Goal: Download file/media

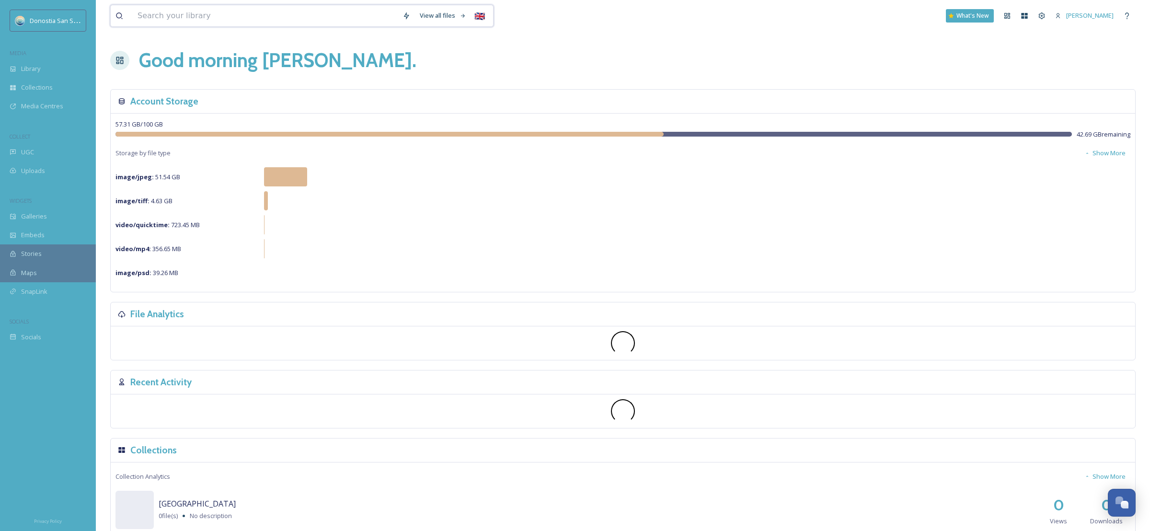
click at [180, 15] on input at bounding box center [265, 15] width 265 height 21
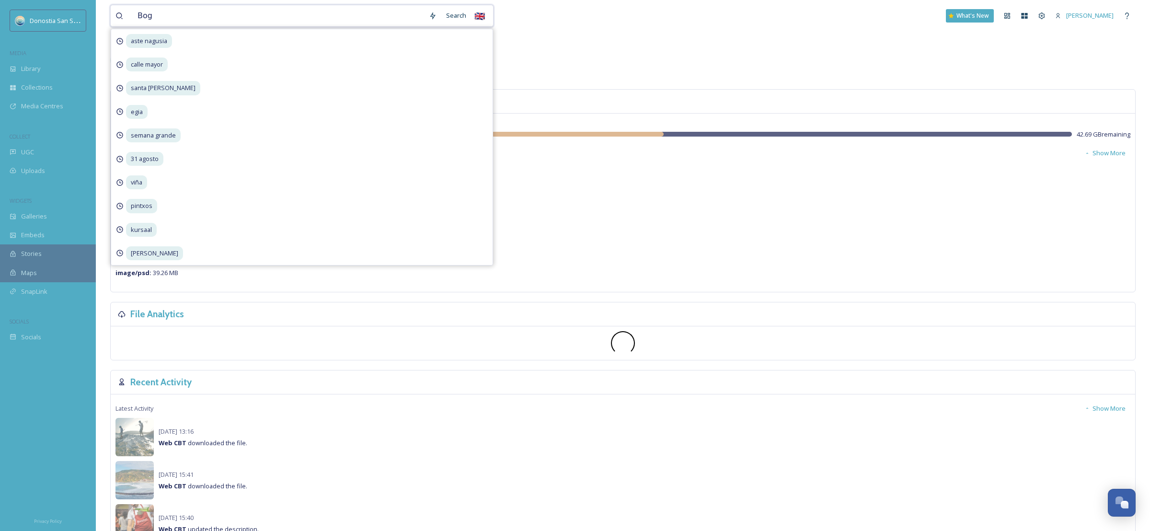
type input "[DEMOGRAPHIC_DATA]"
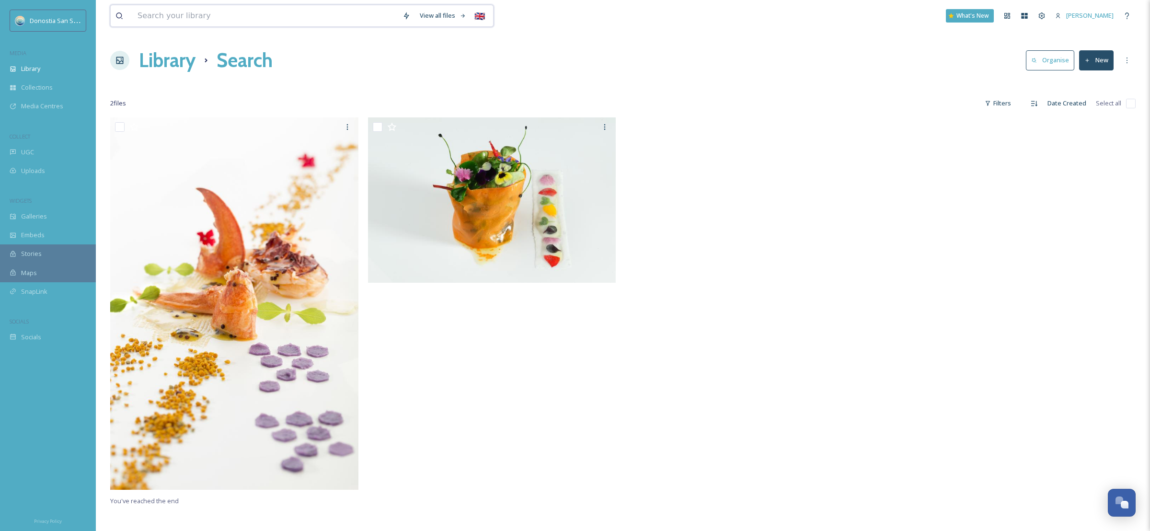
click at [162, 10] on input at bounding box center [265, 15] width 265 height 21
type input "[DEMOGRAPHIC_DATA] [DEMOGRAPHIC_DATA]"
click at [382, 13] on input at bounding box center [344, 15] width 137 height 21
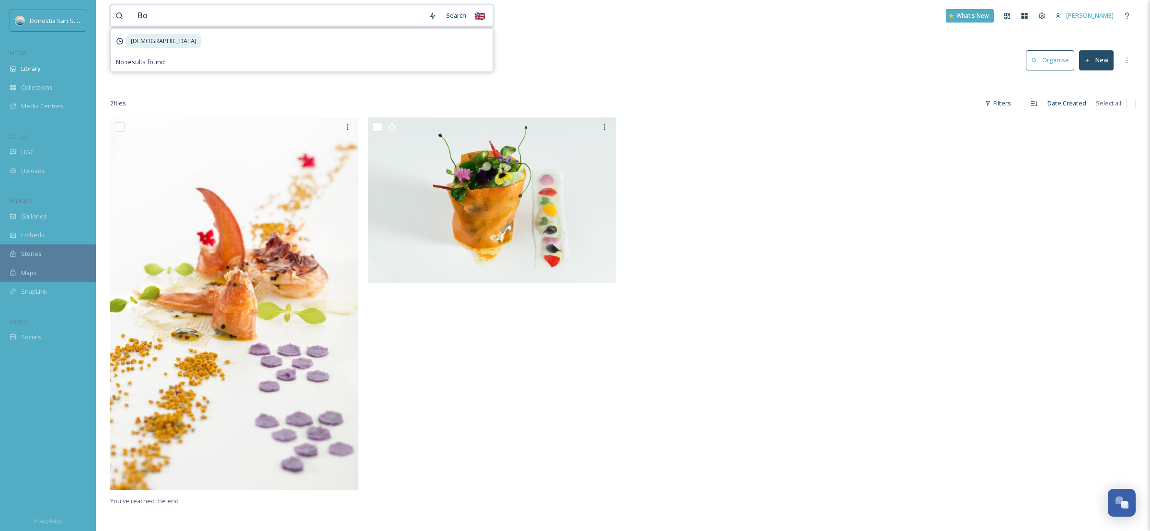
type input "B"
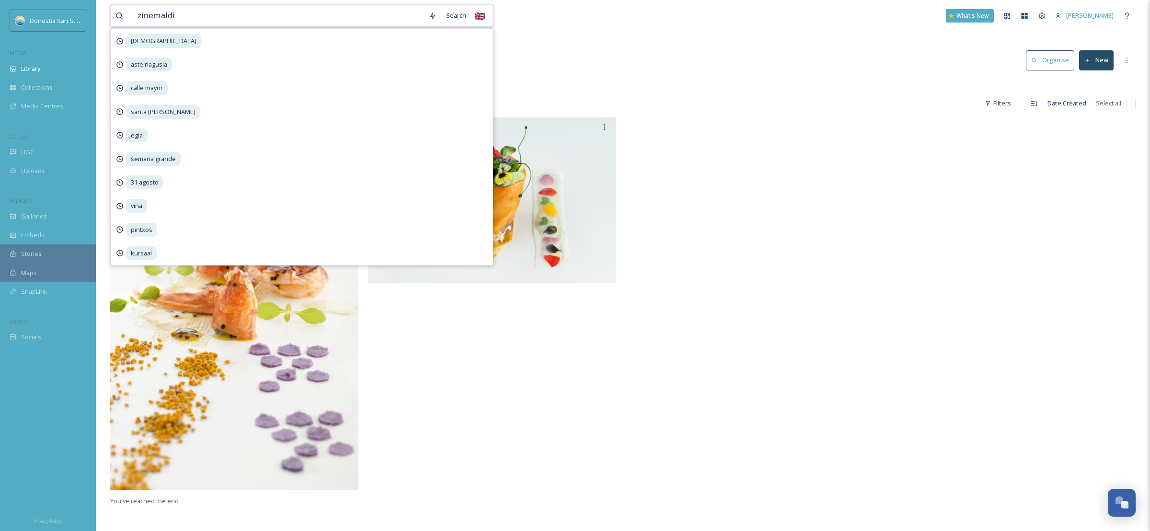
type input "zinemaldia"
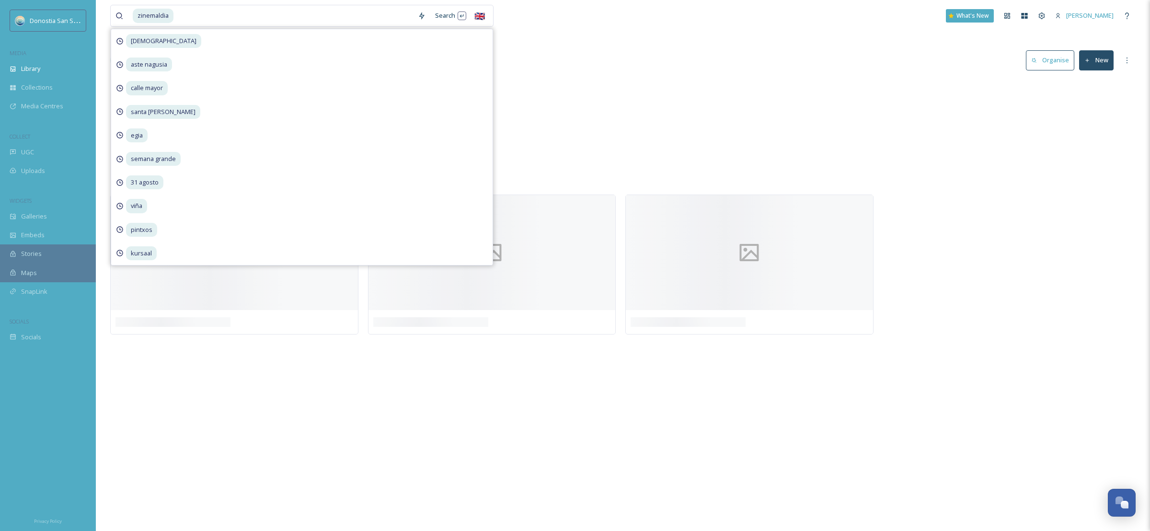
click at [567, 63] on div "Library Search Organise New" at bounding box center [623, 60] width 1026 height 29
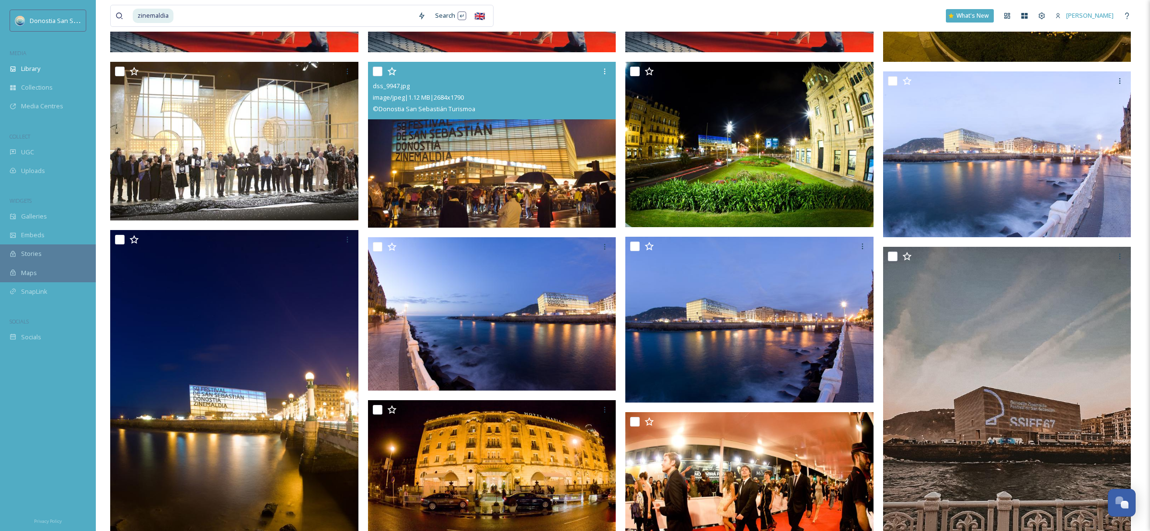
scroll to position [537, 0]
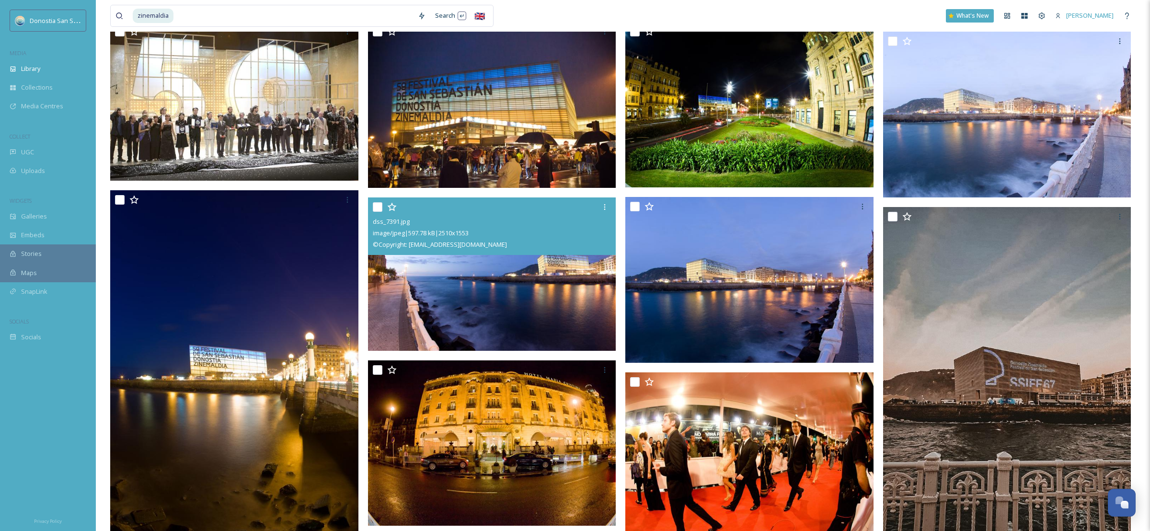
click at [505, 275] on img at bounding box center [492, 273] width 248 height 153
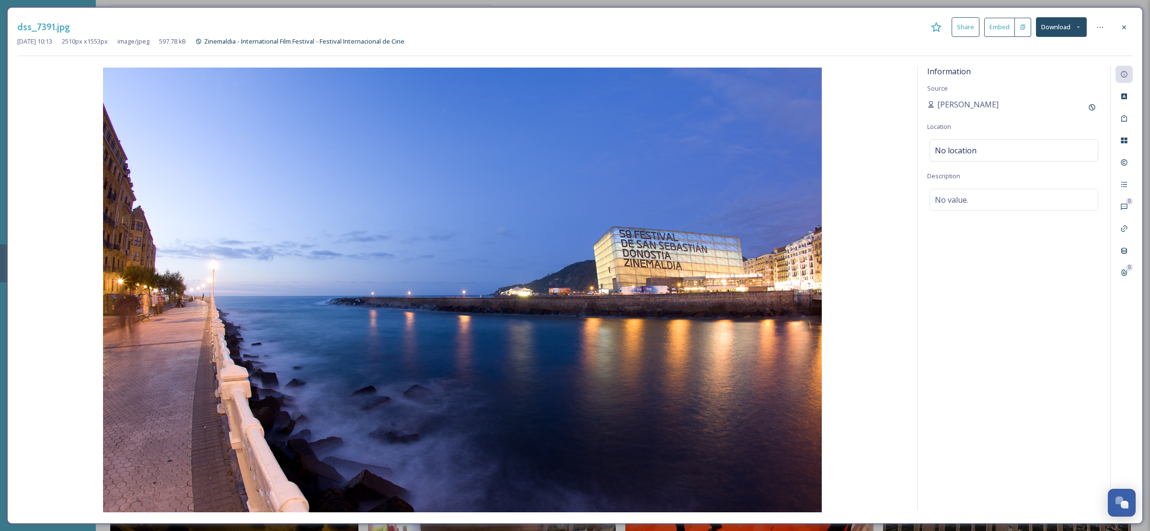
click at [1059, 31] on button "Download" at bounding box center [1061, 27] width 51 height 20
click at [1052, 47] on span "Download Original (2510 x 1553)" at bounding box center [1036, 49] width 91 height 9
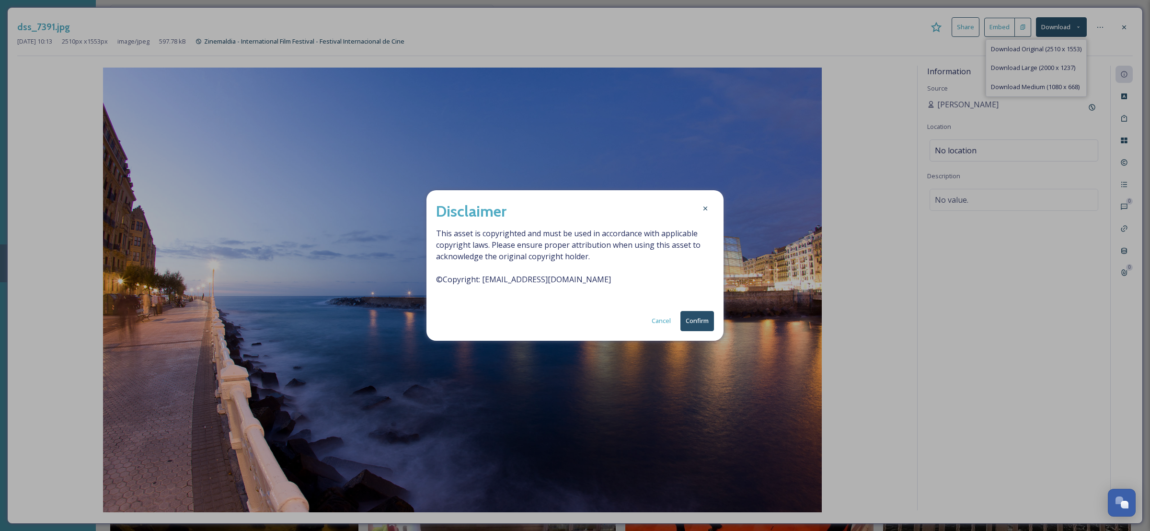
click at [697, 314] on button "Confirm" at bounding box center [698, 321] width 34 height 20
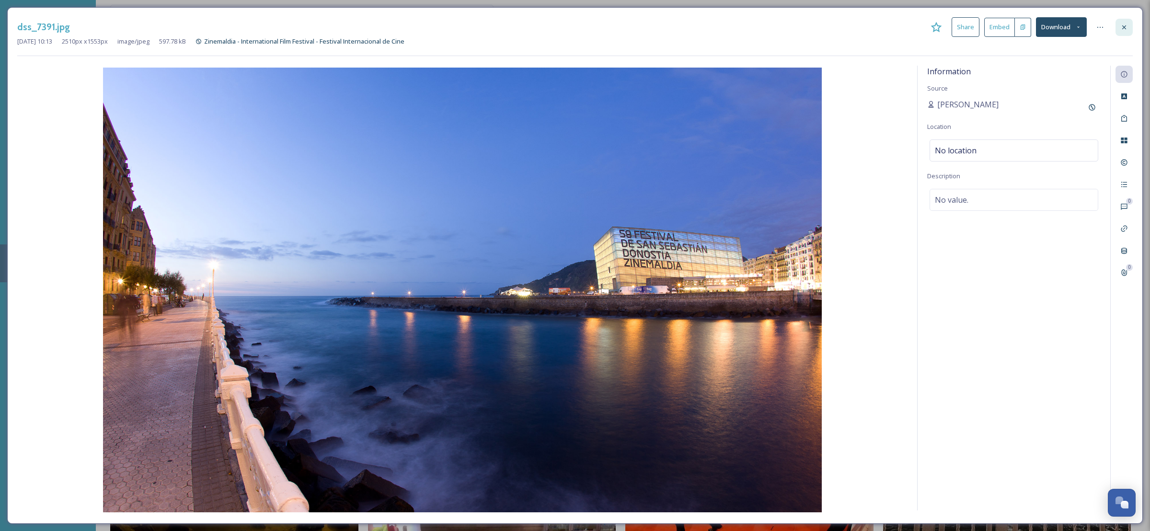
click at [1124, 26] on icon at bounding box center [1125, 27] width 8 height 8
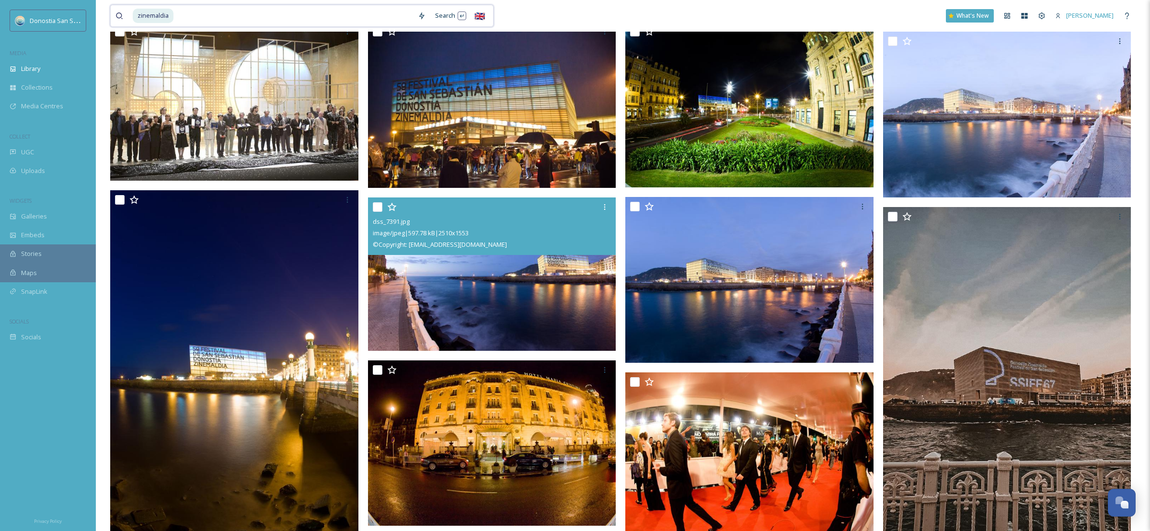
click at [344, 14] on input at bounding box center [293, 15] width 239 height 21
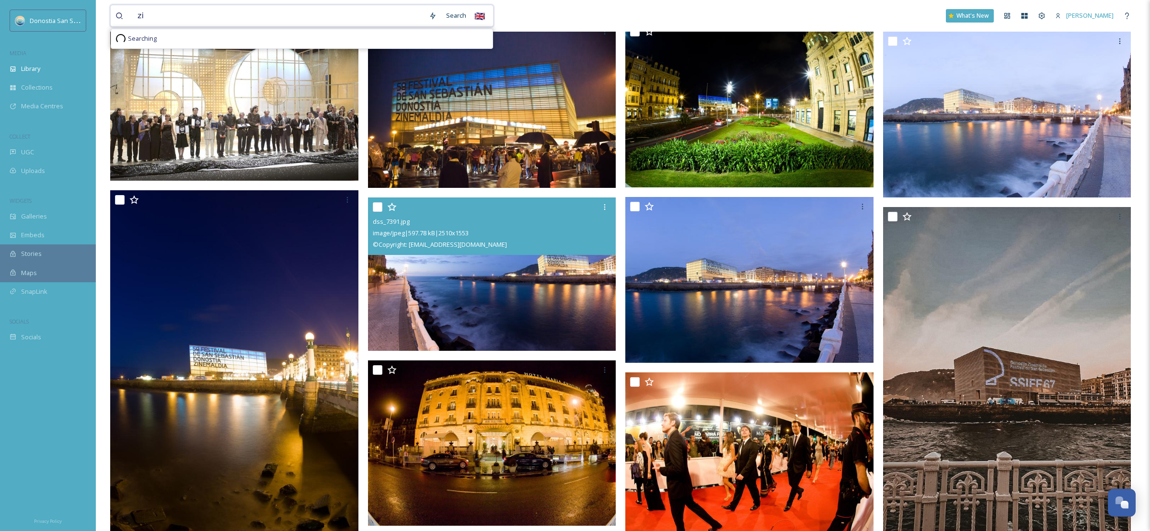
type input "z"
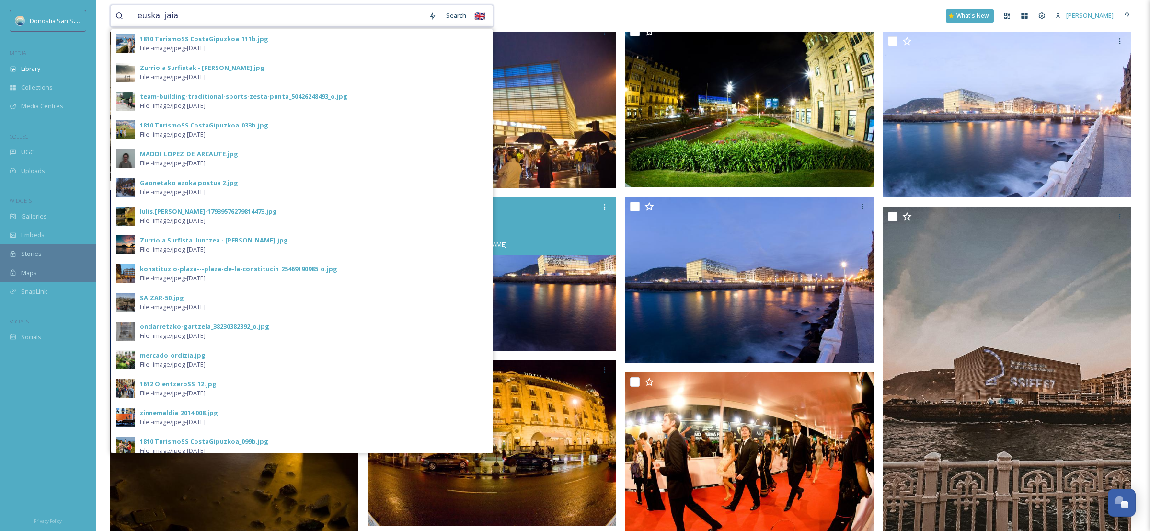
type input "euskal jaiak"
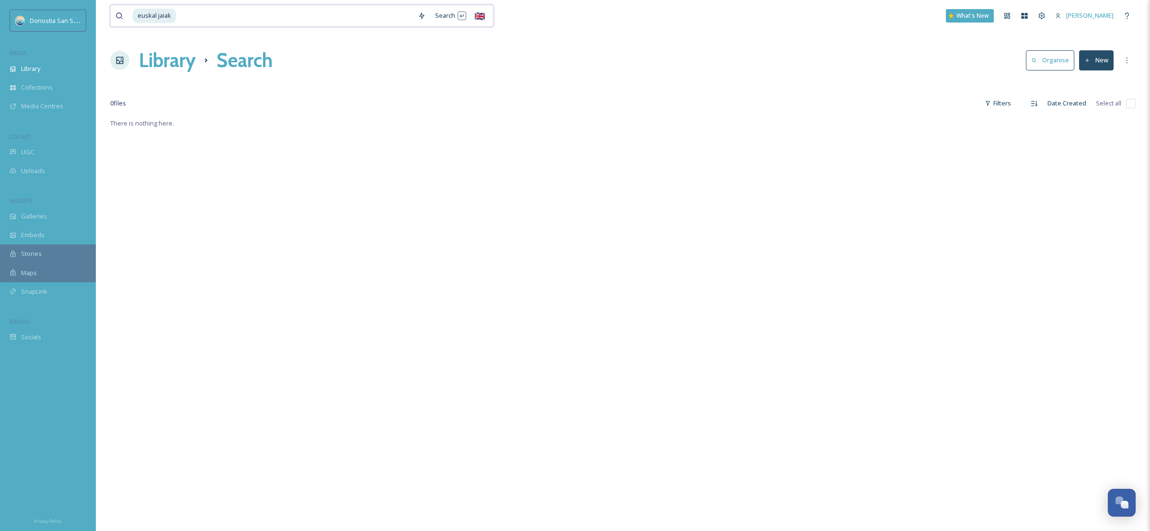
click at [254, 16] on input at bounding box center [295, 15] width 236 height 21
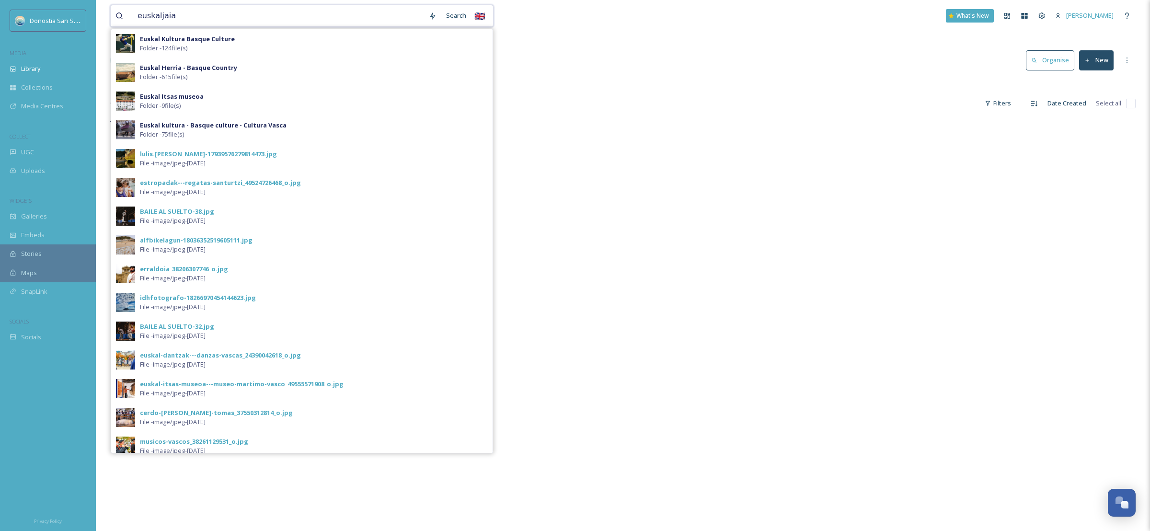
type input "[DEMOGRAPHIC_DATA]"
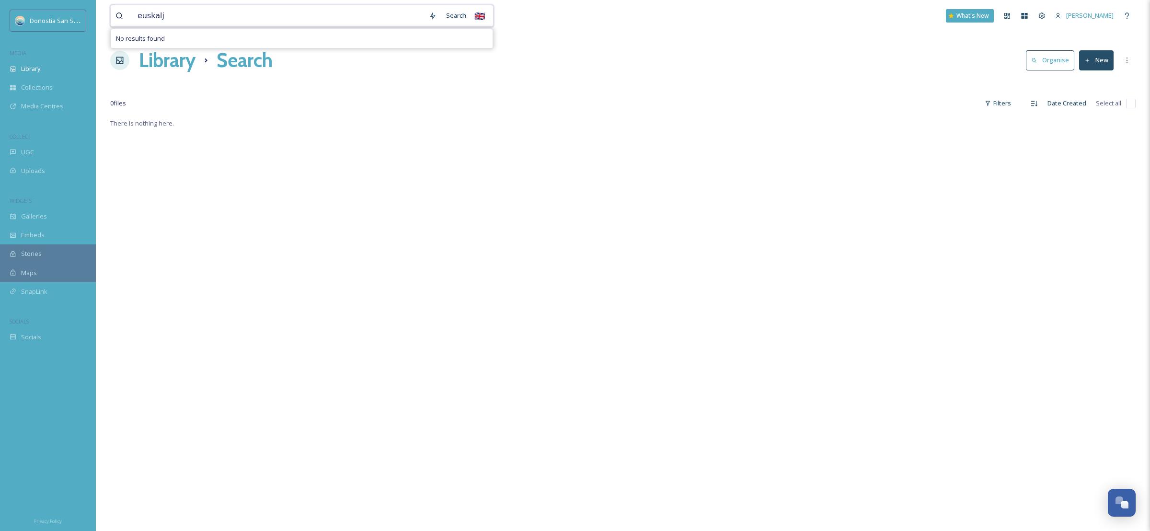
type input "euskal"
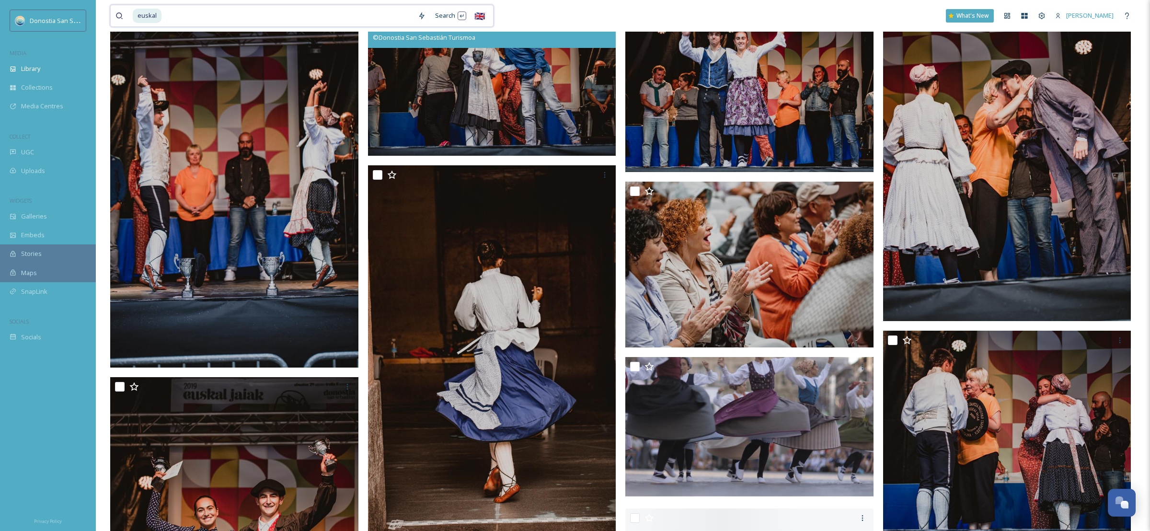
scroll to position [6140, 0]
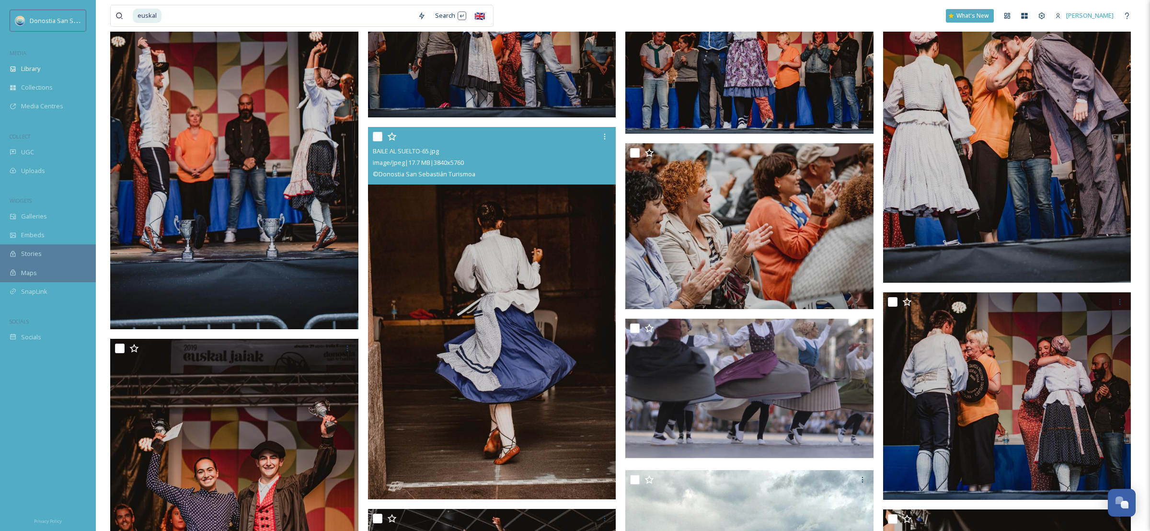
click at [543, 301] on img at bounding box center [492, 313] width 248 height 372
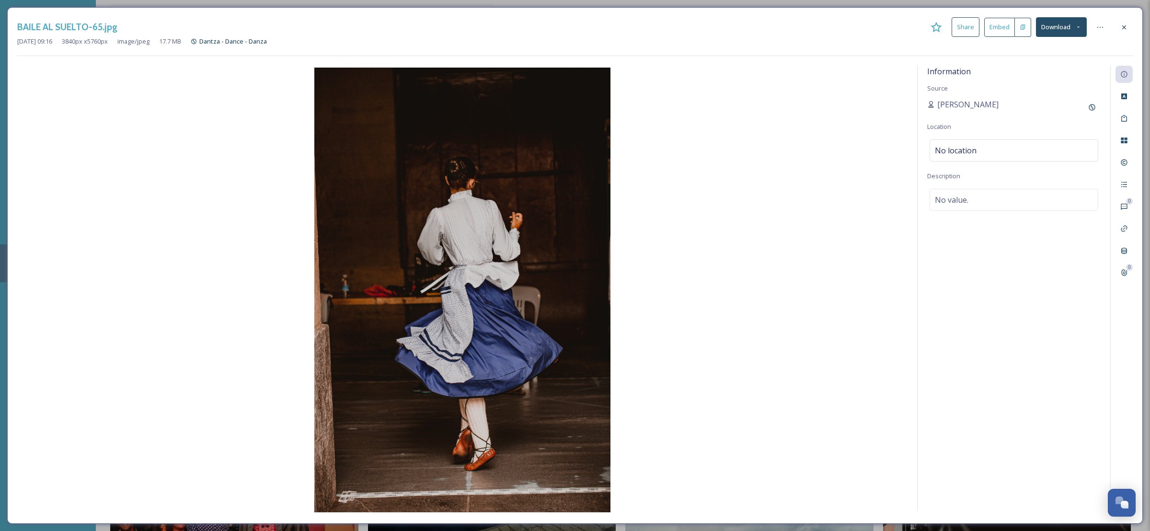
click at [1045, 33] on button "Download" at bounding box center [1061, 27] width 51 height 20
click at [1046, 50] on span "Download Original (3840 x 5760)" at bounding box center [1036, 49] width 91 height 9
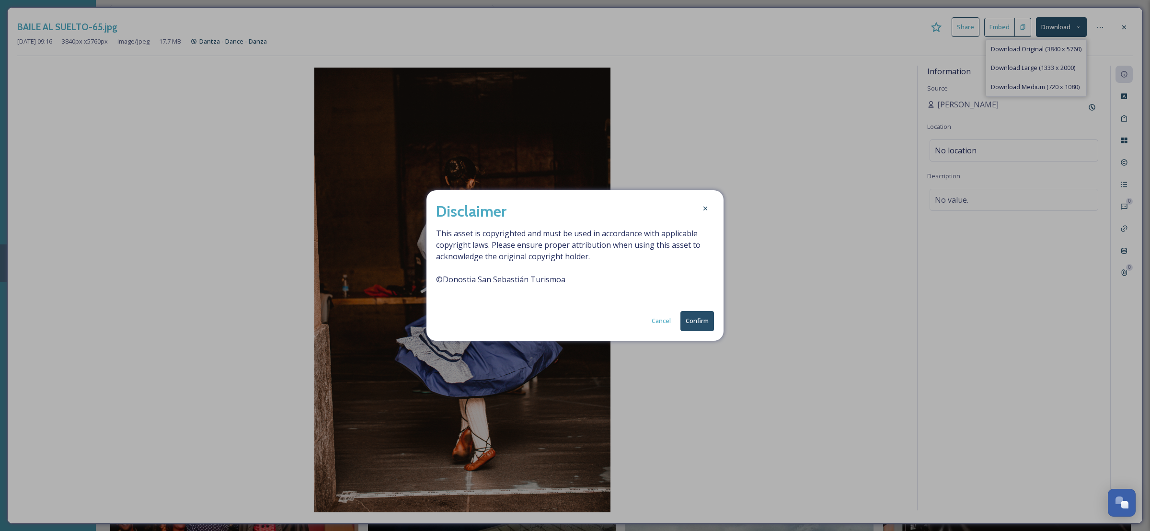
click at [702, 314] on button "Confirm" at bounding box center [698, 321] width 34 height 20
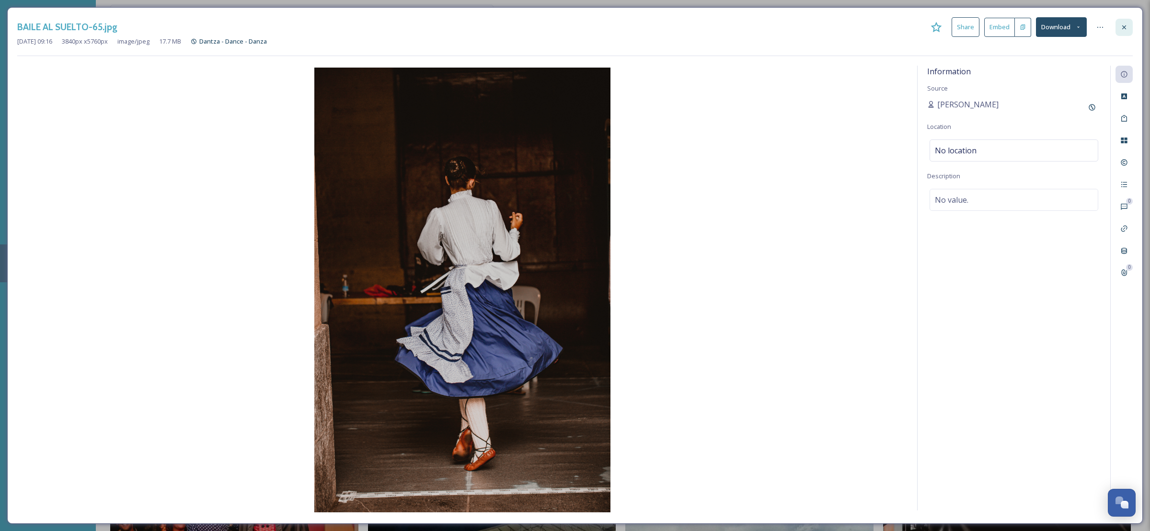
click at [1124, 25] on icon at bounding box center [1125, 27] width 8 height 8
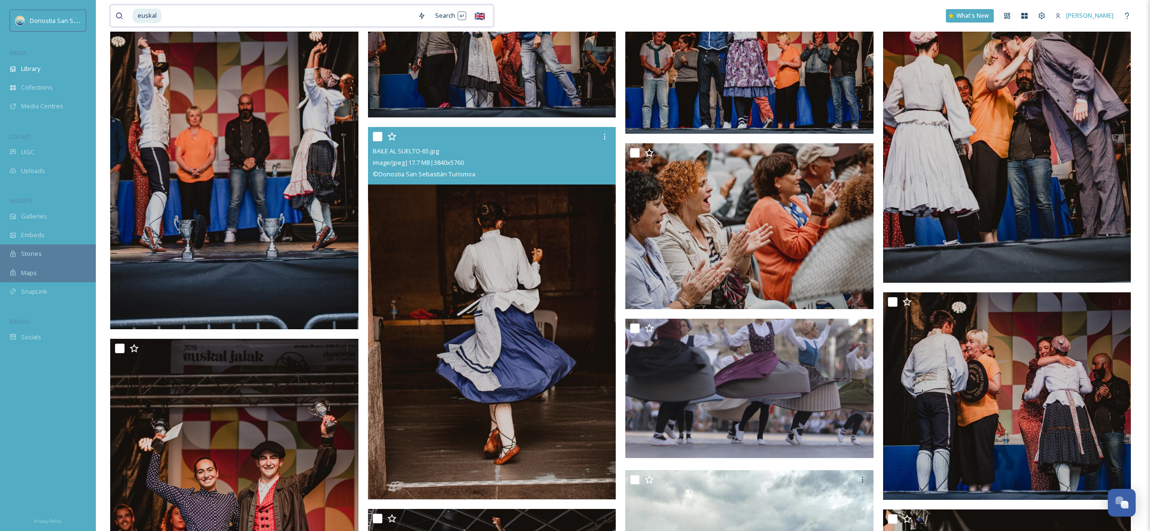
click at [387, 14] on input at bounding box center [287, 15] width 251 height 21
type input "e"
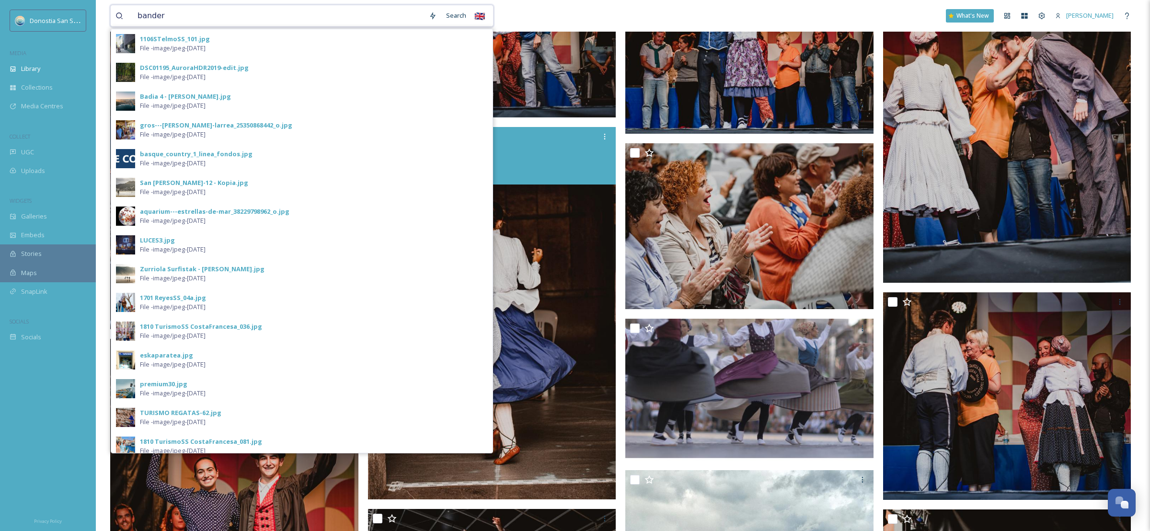
type input "bandera"
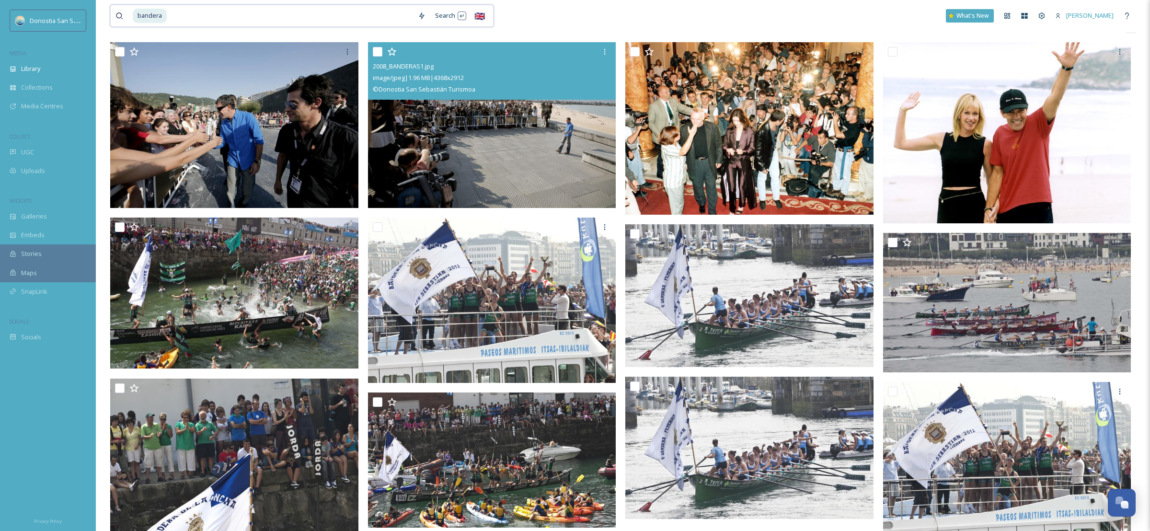
scroll to position [76, 0]
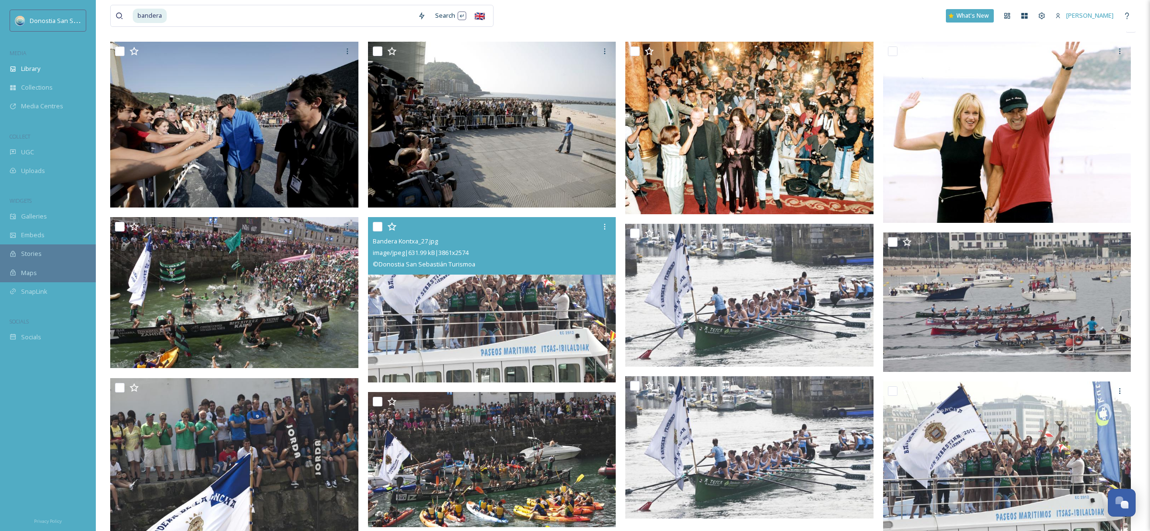
click at [508, 310] on img at bounding box center [492, 300] width 248 height 166
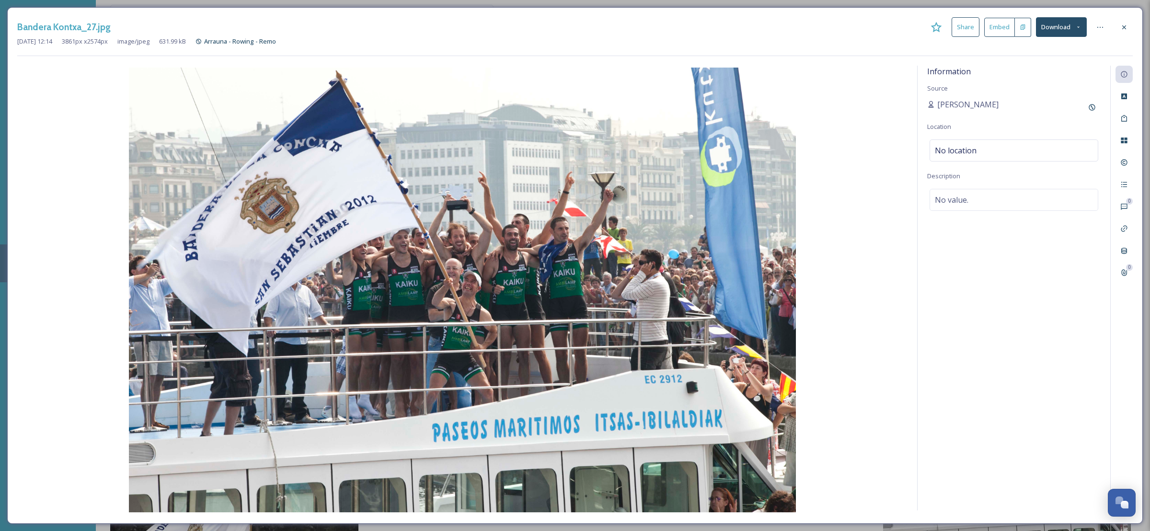
click at [1068, 30] on button "Download" at bounding box center [1061, 27] width 51 height 20
click at [1062, 46] on span "Download Original (3861 x 2574)" at bounding box center [1036, 49] width 91 height 9
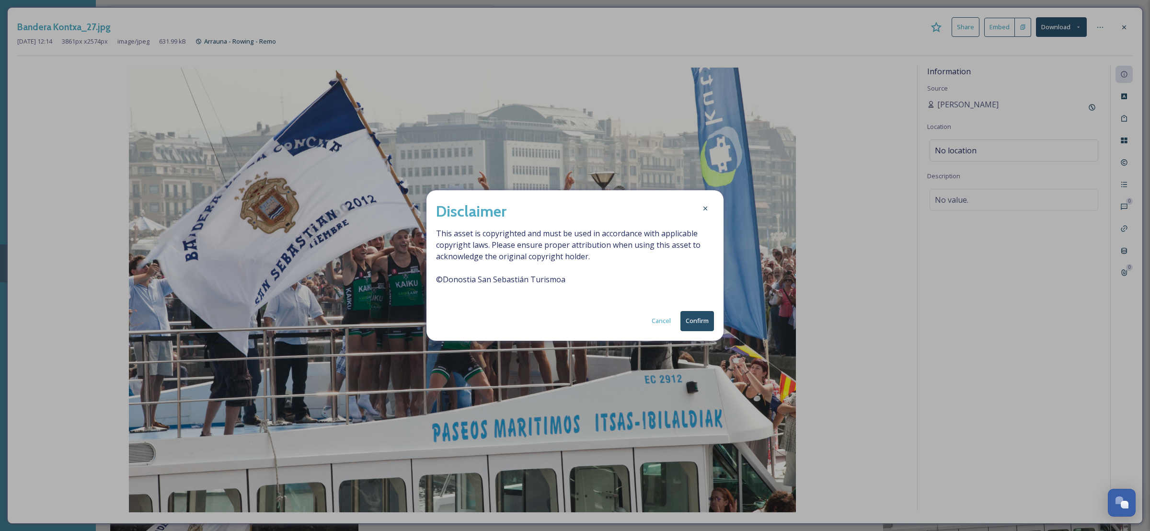
click at [709, 323] on button "Confirm" at bounding box center [698, 321] width 34 height 20
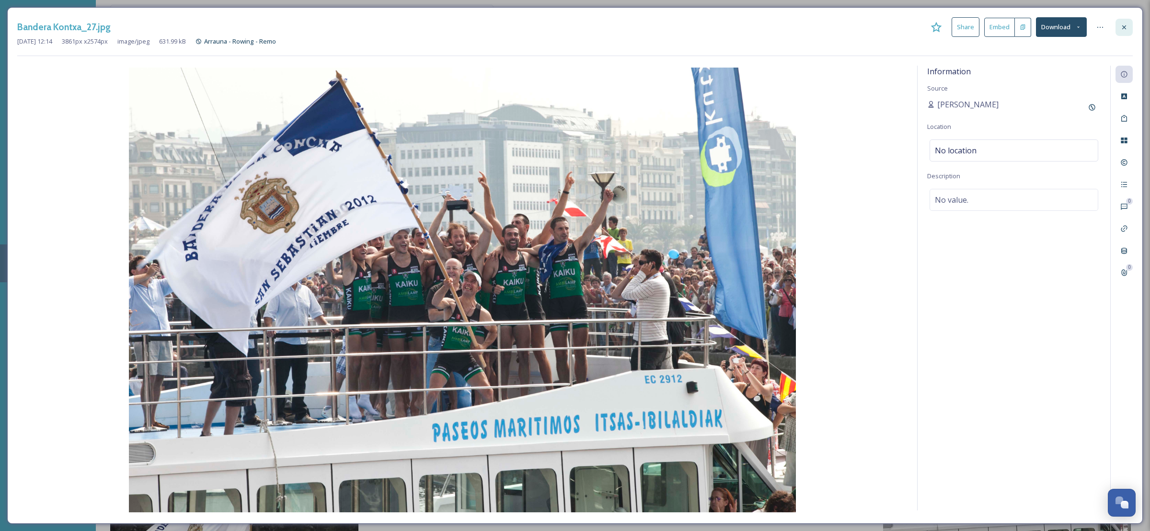
click at [1127, 22] on div at bounding box center [1124, 27] width 17 height 17
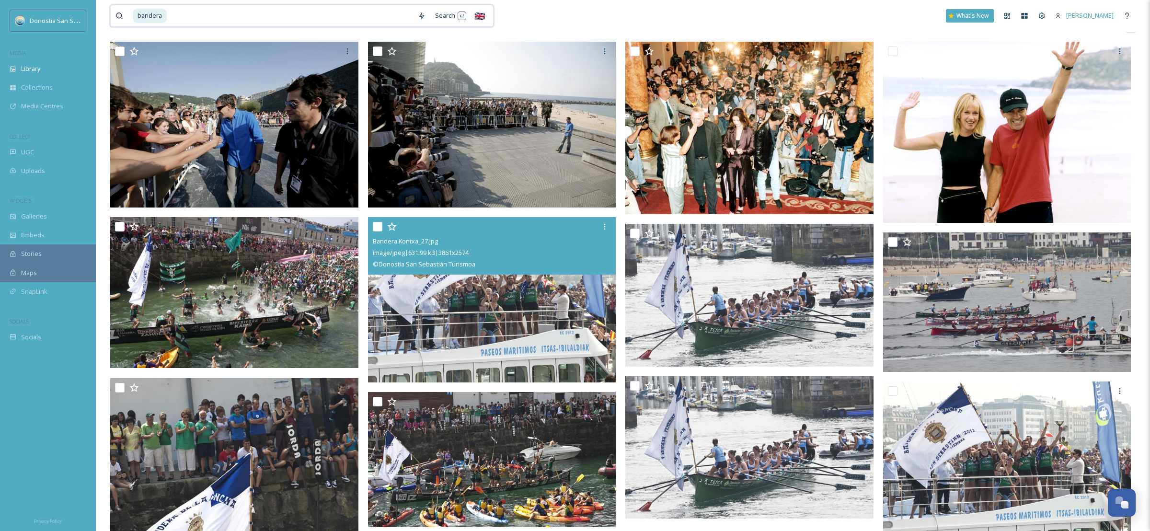
click at [394, 12] on input at bounding box center [290, 15] width 245 height 21
type input "b"
type input "caballos"
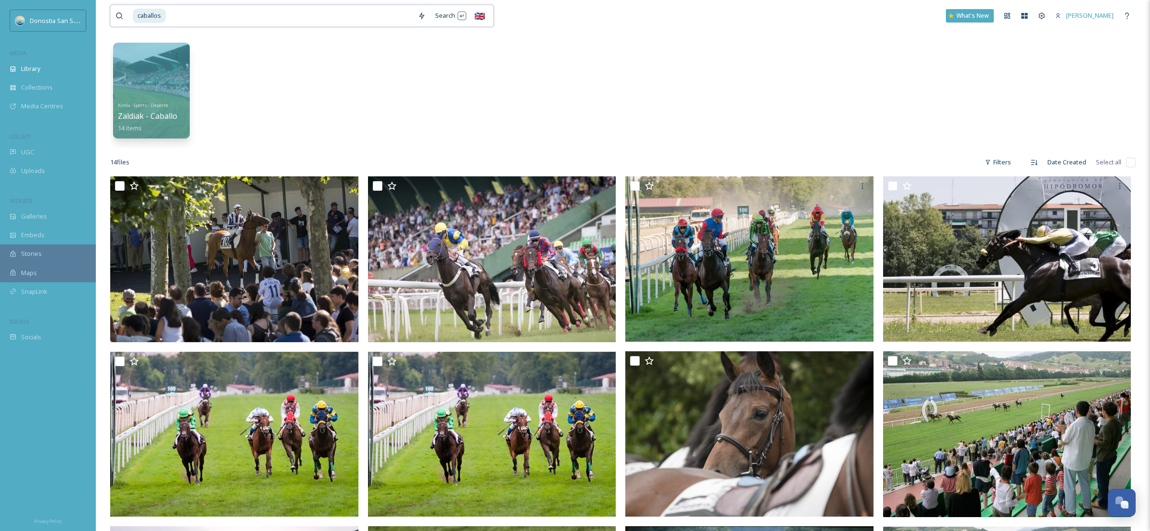
scroll to position [65, 0]
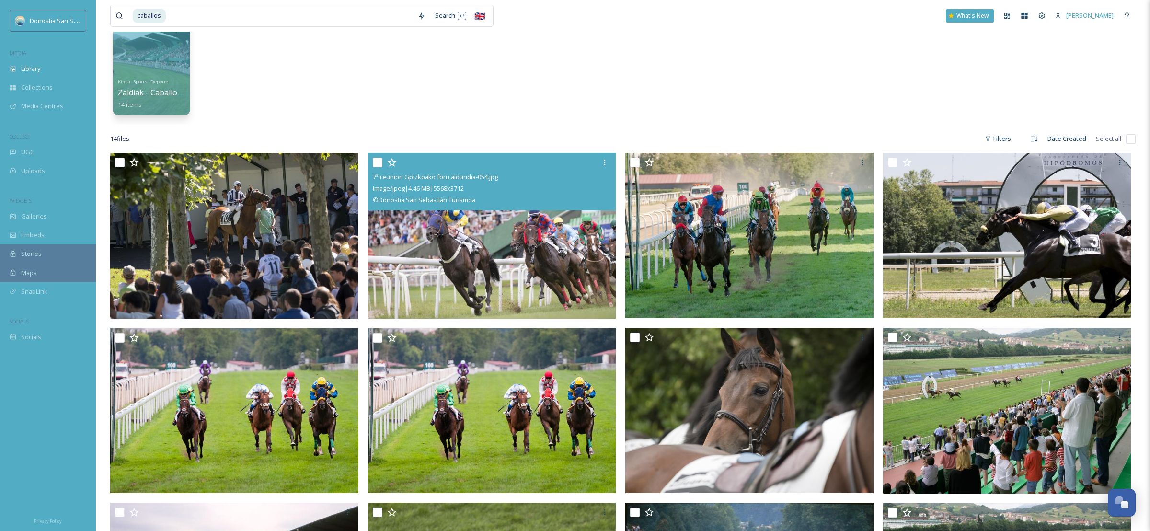
click at [489, 183] on div "image/jpeg | 4.46 MB | 5568 x 3712" at bounding box center [493, 189] width 241 height 12
click at [512, 232] on img at bounding box center [492, 236] width 248 height 166
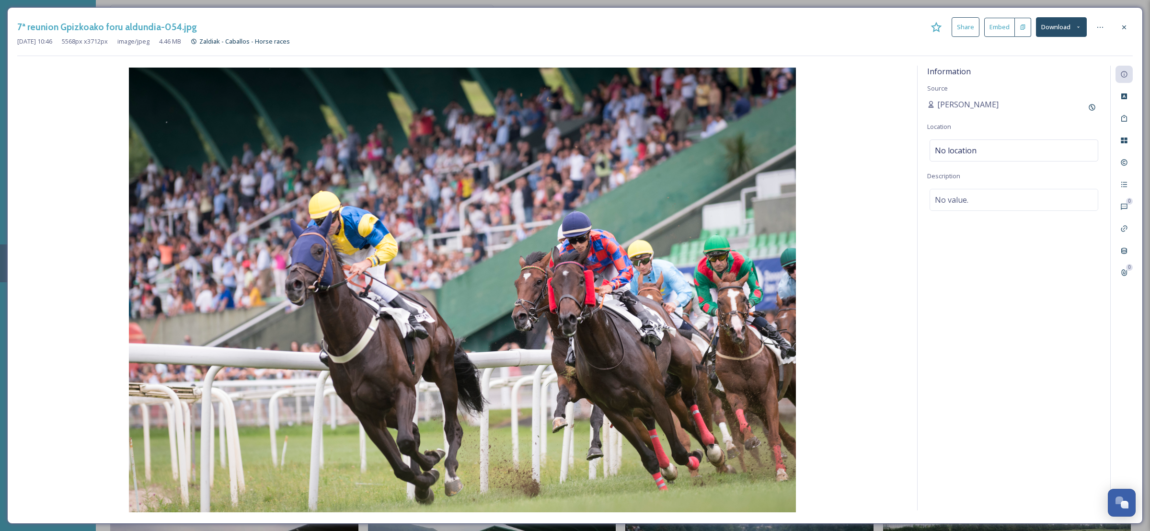
click at [1075, 23] on button "Download" at bounding box center [1061, 27] width 51 height 20
click at [1064, 42] on div "Download Original (5568 x 3712)" at bounding box center [1036, 49] width 100 height 19
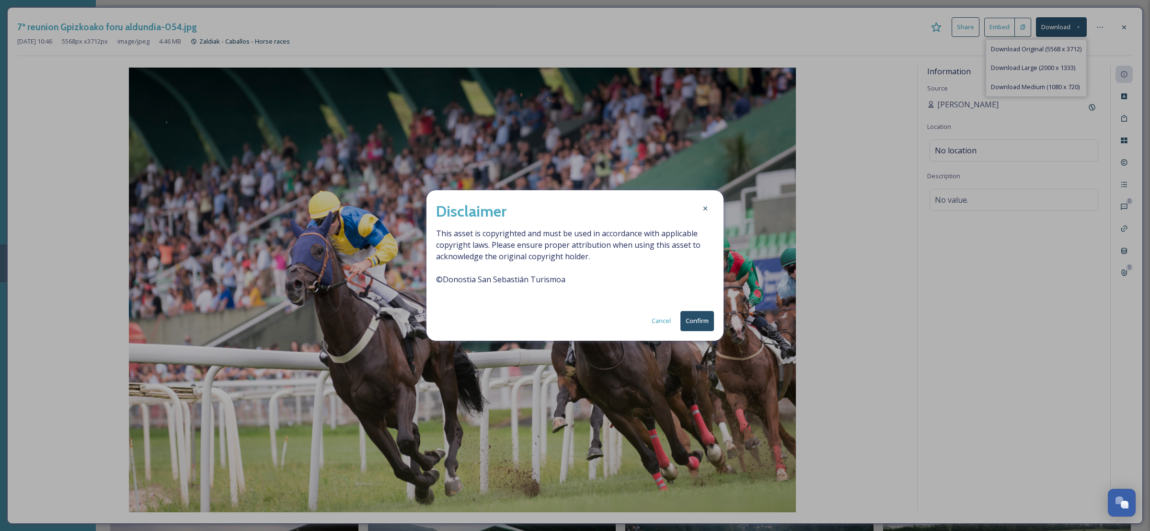
click at [700, 319] on button "Confirm" at bounding box center [698, 321] width 34 height 20
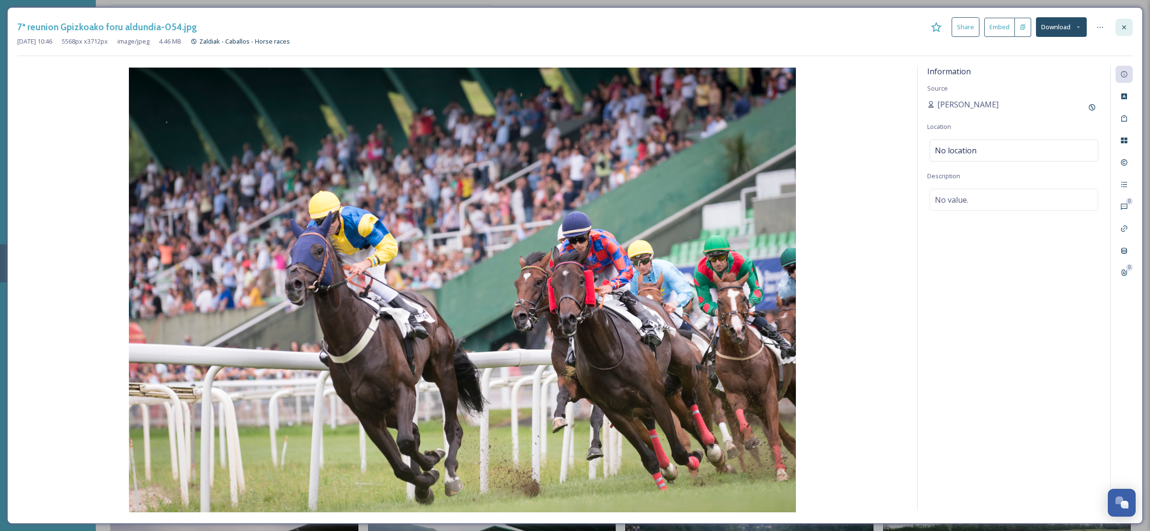
click at [1120, 32] on div at bounding box center [1124, 27] width 17 height 17
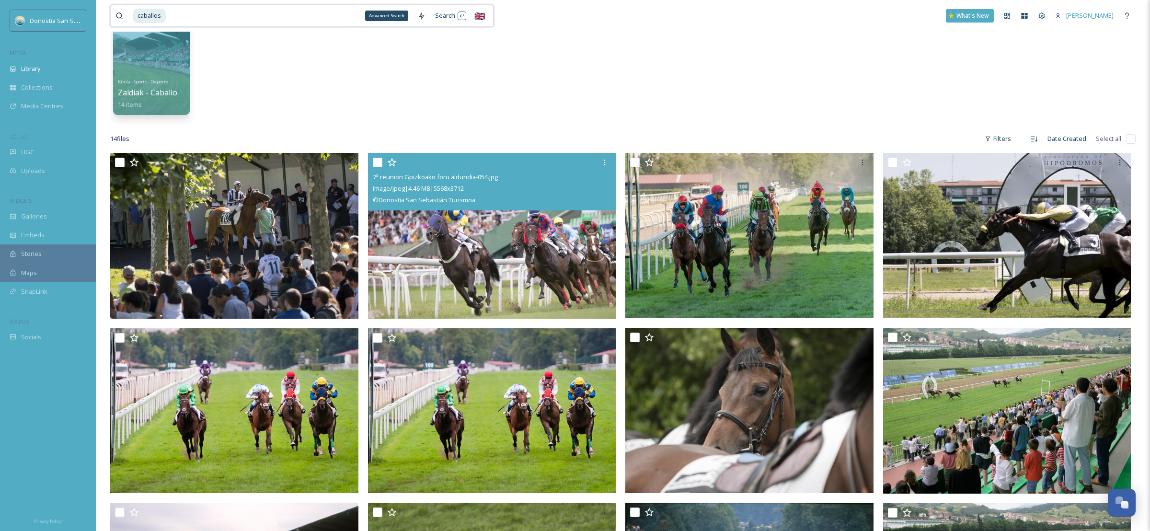
click at [396, 20] on input at bounding box center [290, 15] width 246 height 21
type input "c"
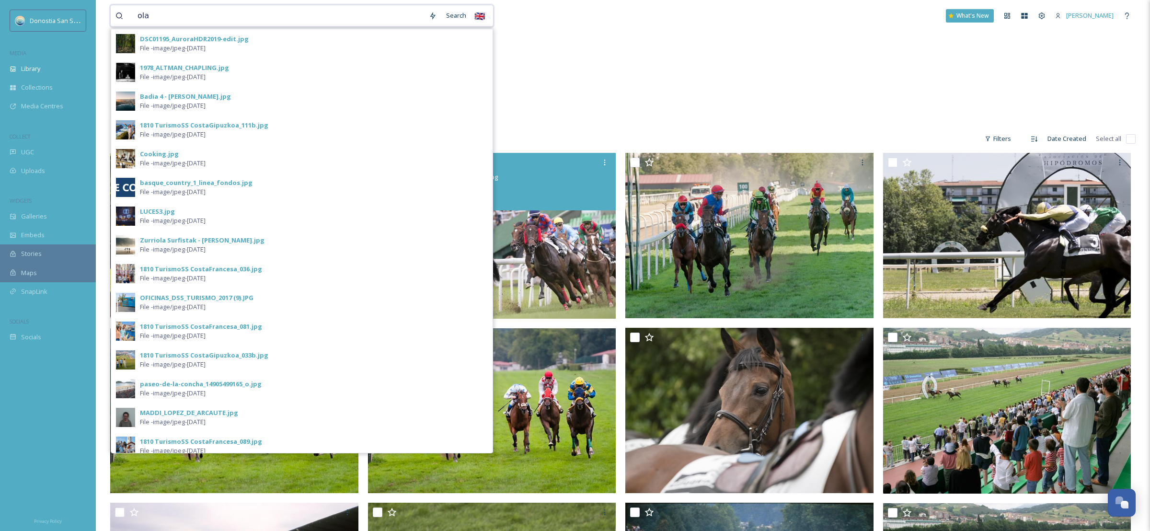
type input "olas"
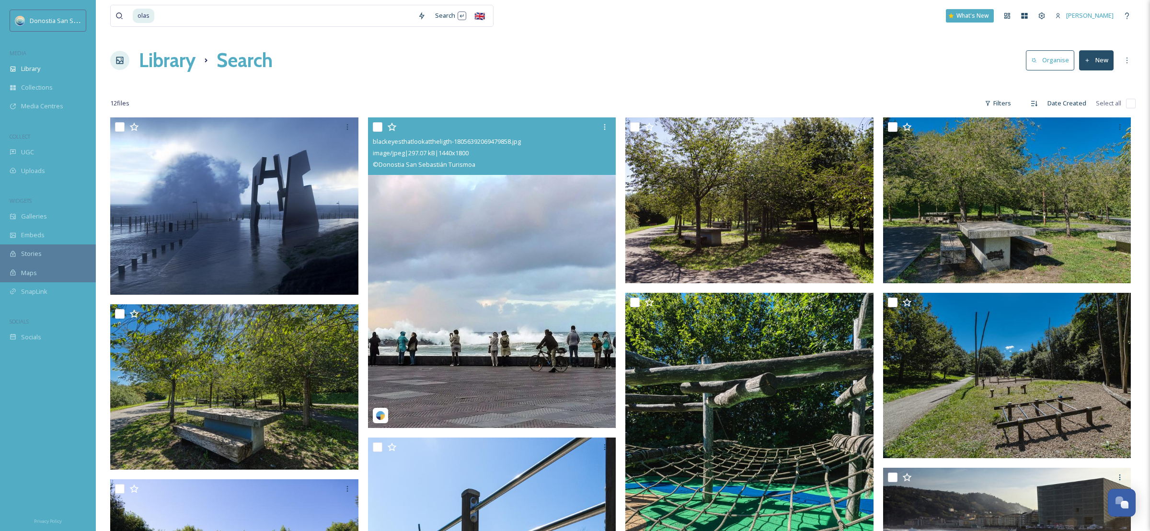
click at [521, 215] on img at bounding box center [492, 272] width 248 height 311
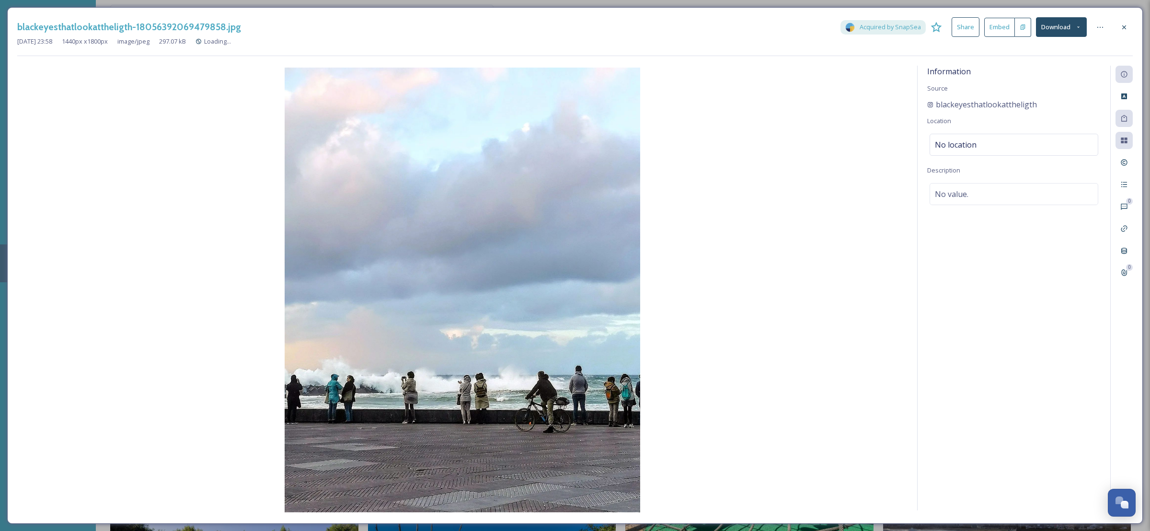
click at [1059, 26] on button "Download" at bounding box center [1061, 27] width 51 height 20
click at [1056, 51] on span "Download Original (1440 x 1800)" at bounding box center [1036, 49] width 91 height 9
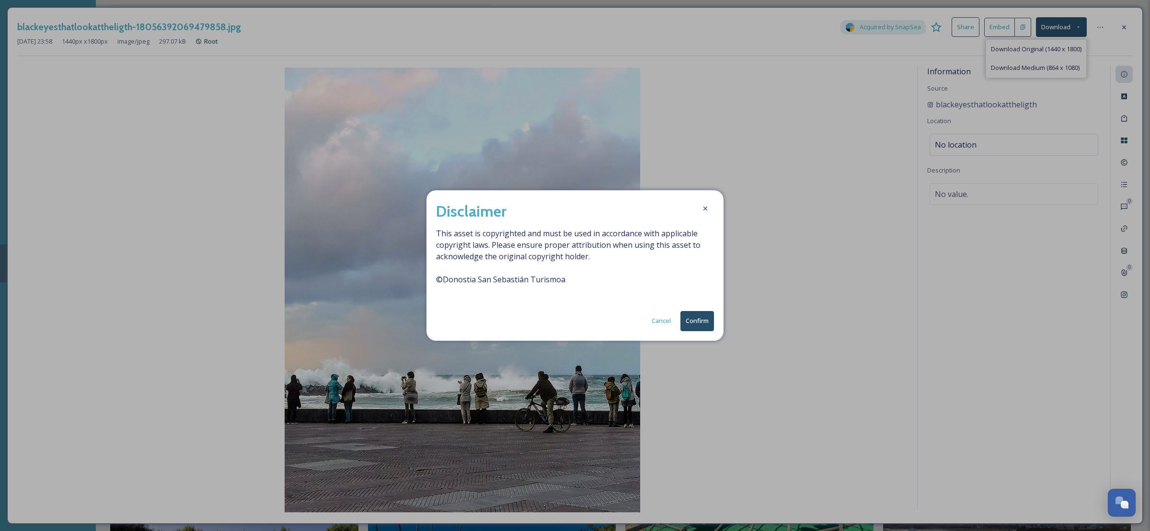
click at [711, 312] on button "Confirm" at bounding box center [698, 321] width 34 height 20
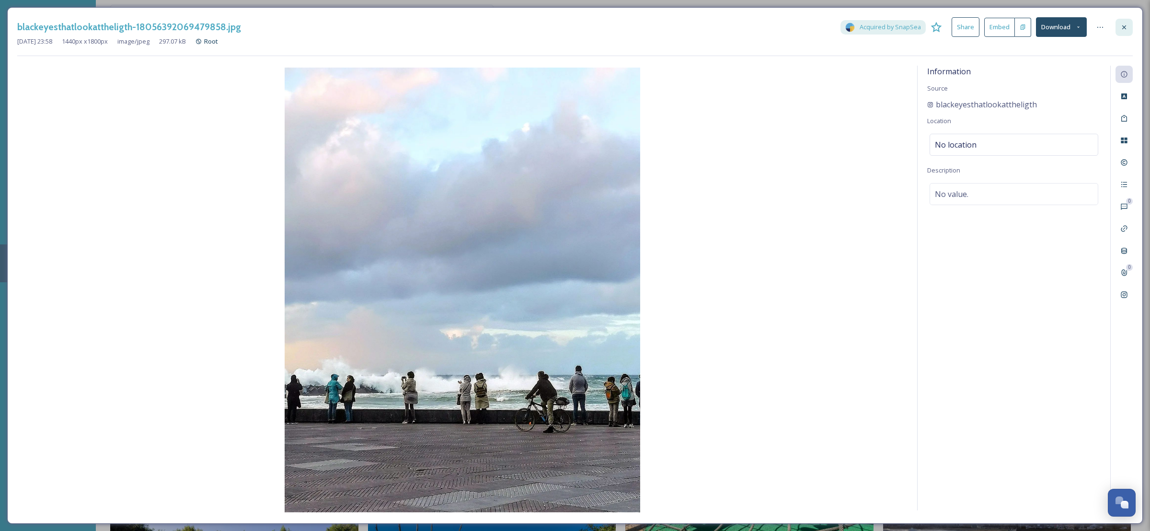
click at [1125, 26] on icon at bounding box center [1124, 27] width 4 height 4
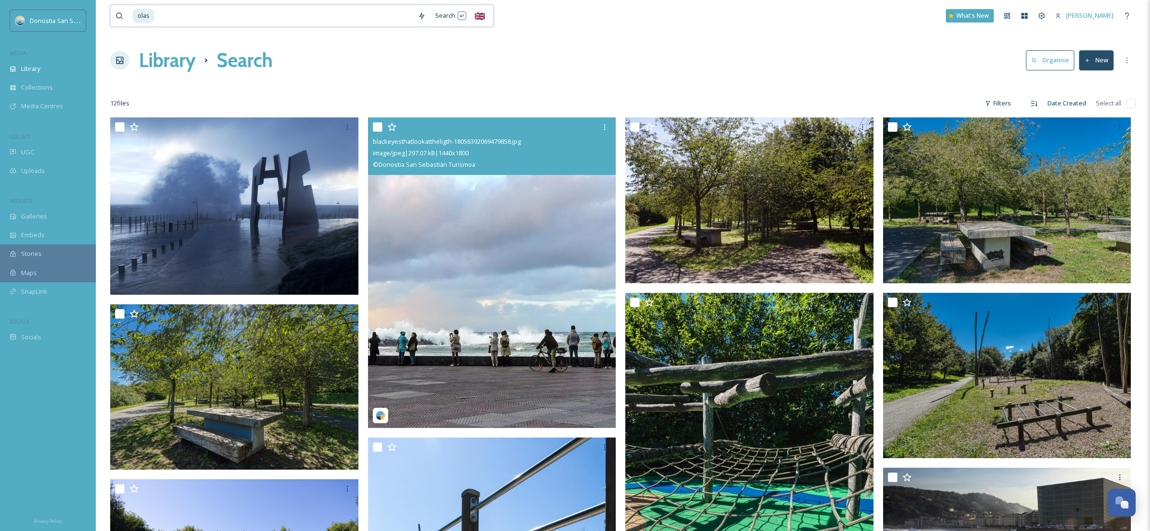
click at [250, 19] on input at bounding box center [284, 15] width 258 height 21
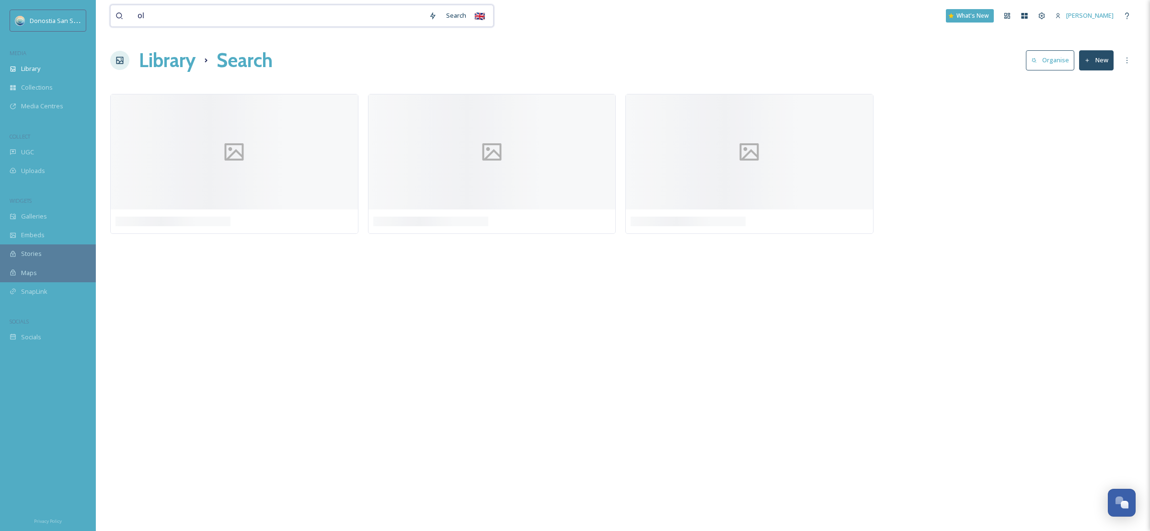
type input "o"
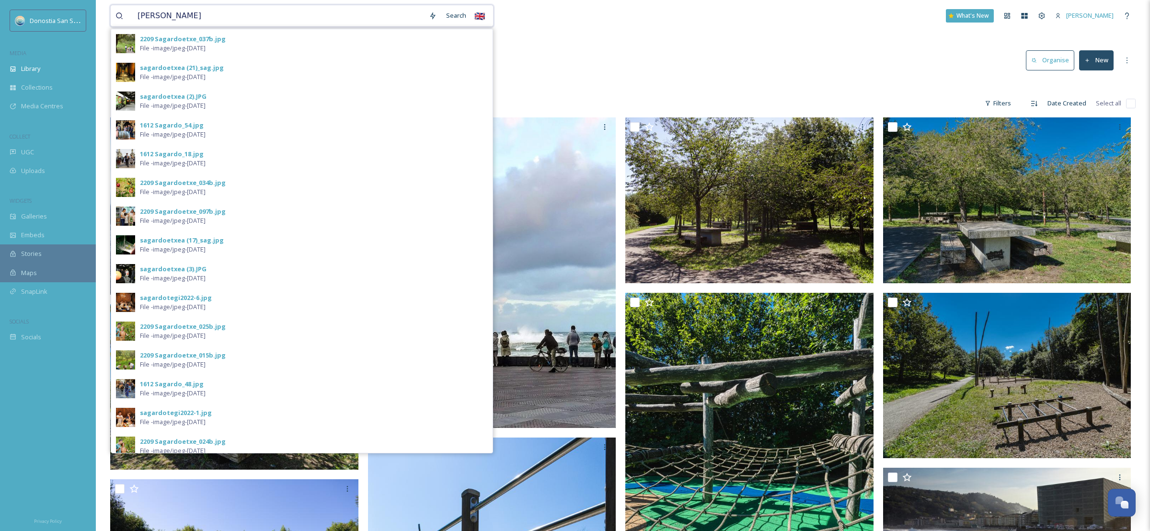
type input "sagües"
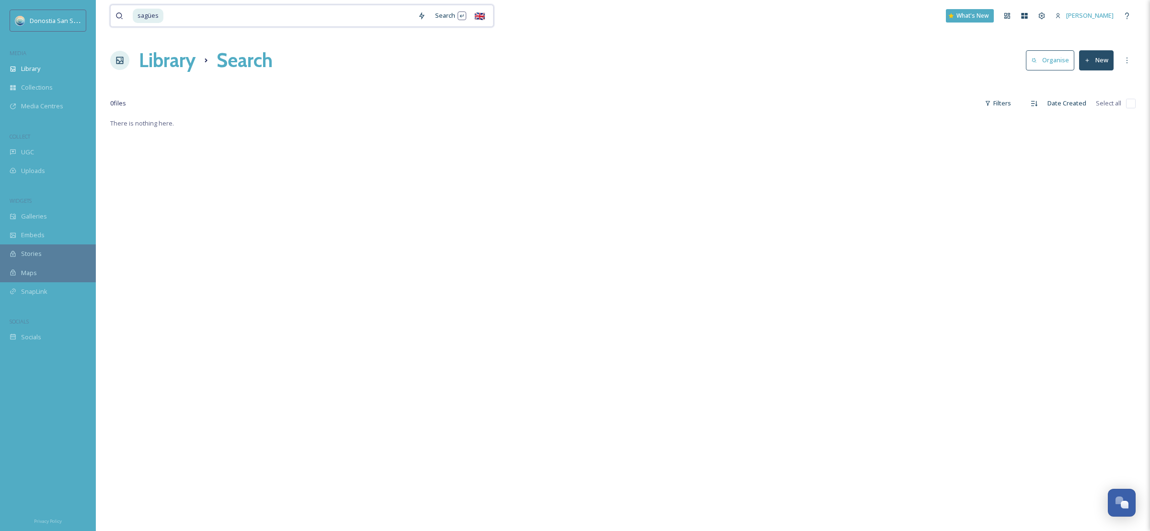
click at [271, 18] on input at bounding box center [288, 15] width 249 height 21
type input "s"
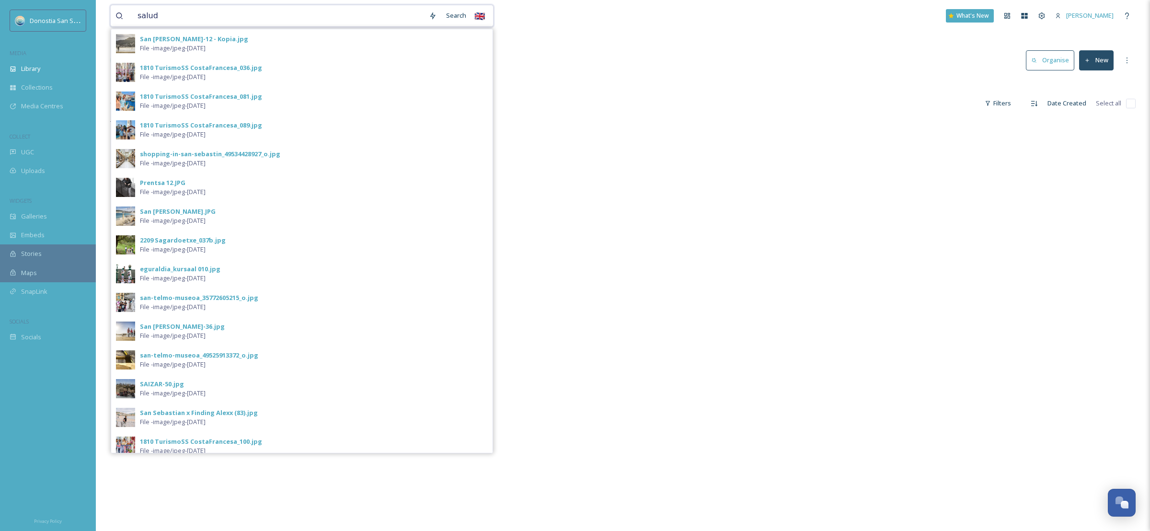
type input "saludo"
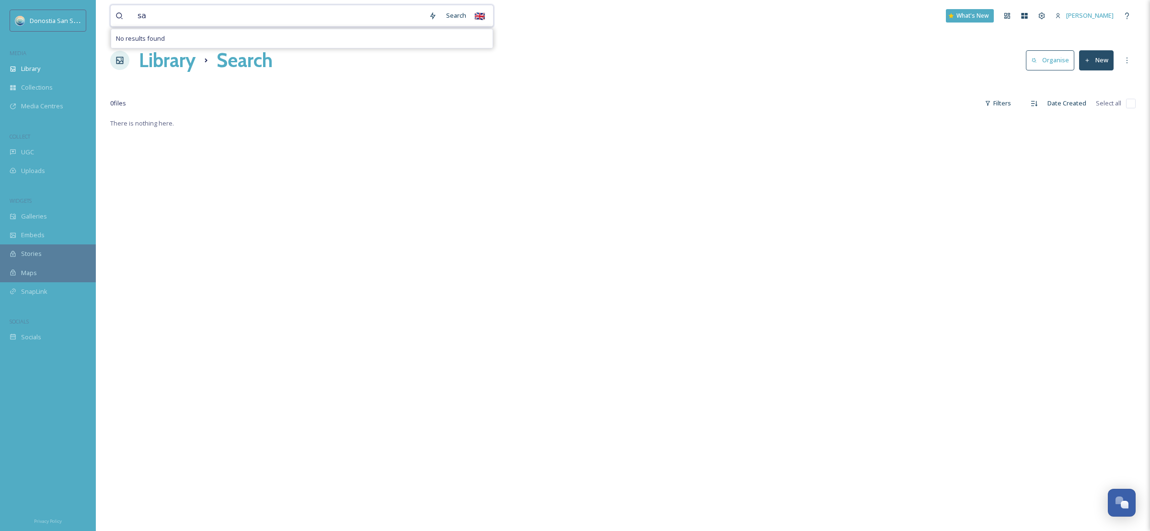
type input "s"
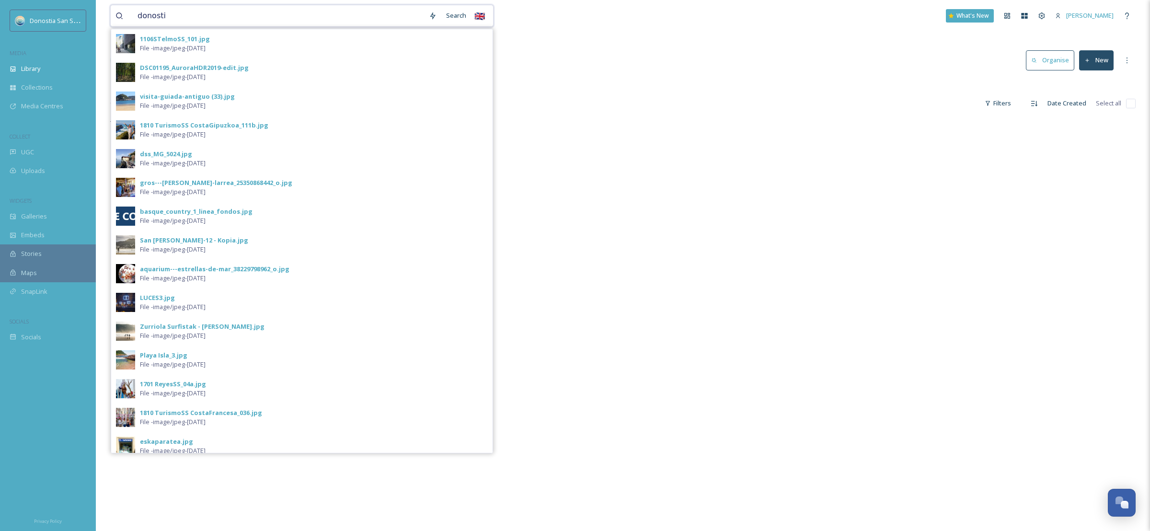
type input "[GEOGRAPHIC_DATA]"
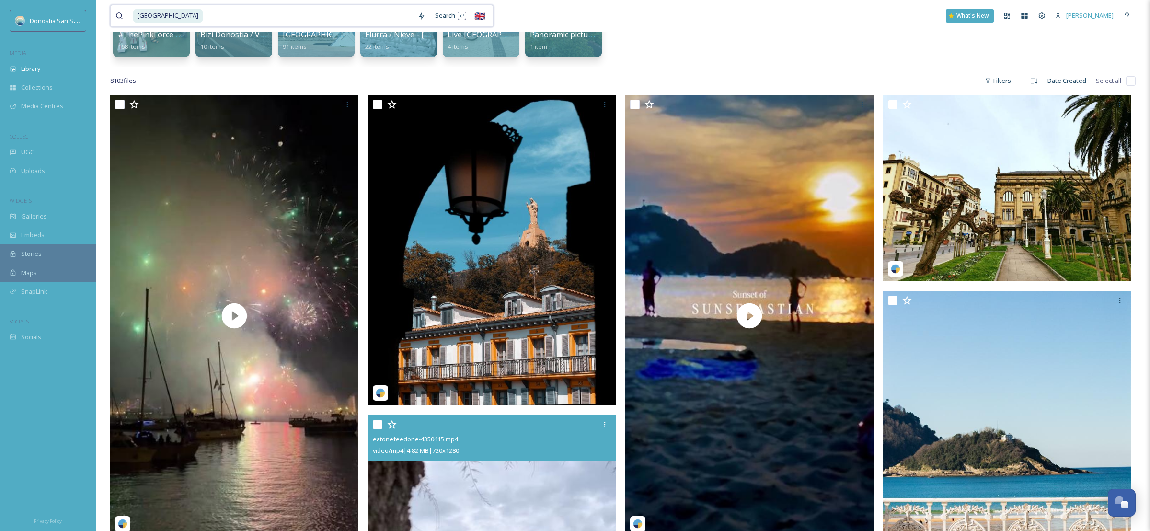
scroll to position [45, 0]
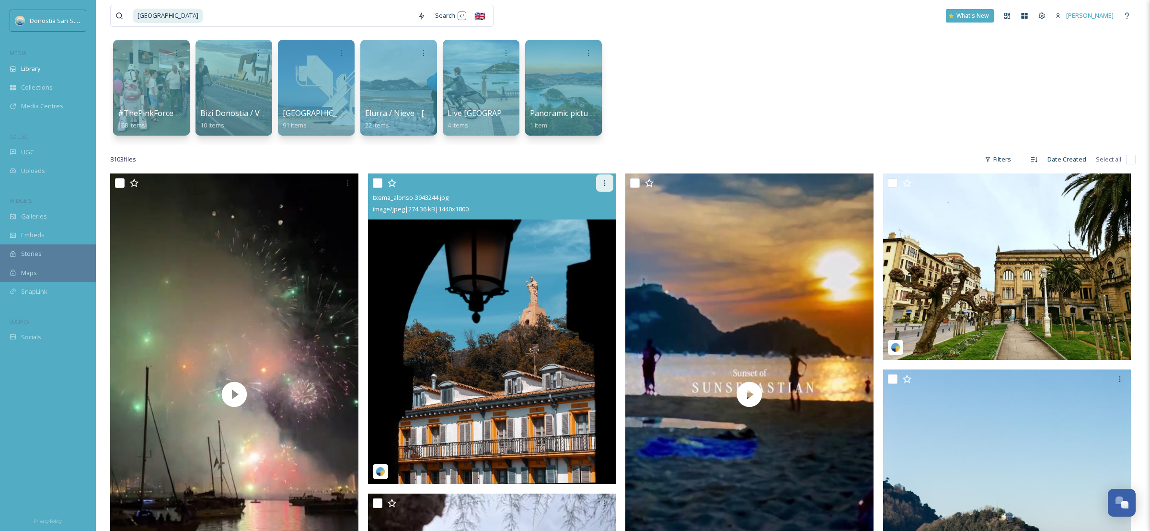
click at [602, 180] on icon at bounding box center [605, 183] width 8 height 8
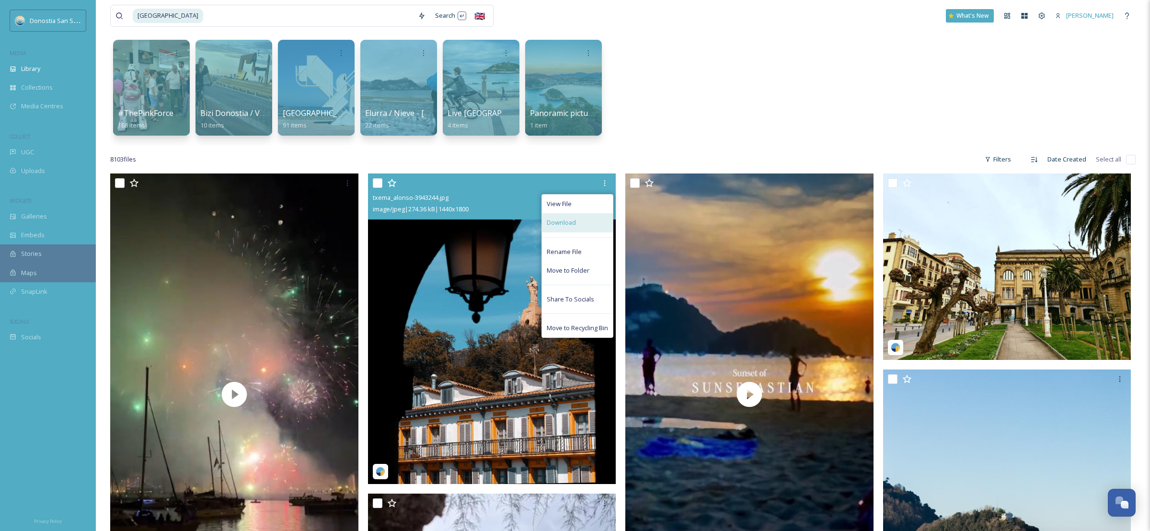
click at [575, 222] on span "Download" at bounding box center [561, 222] width 29 height 9
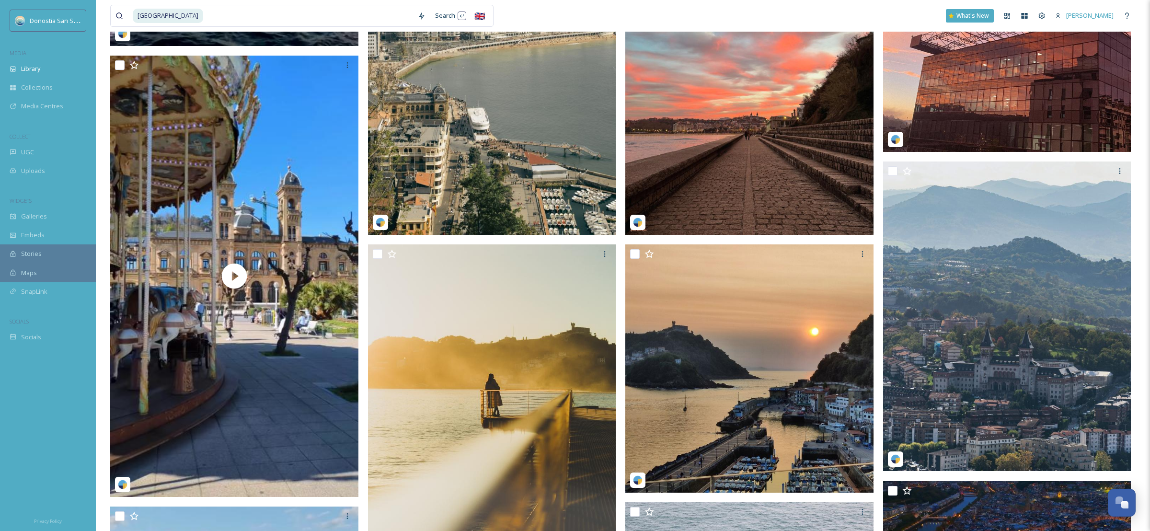
scroll to position [1153, 0]
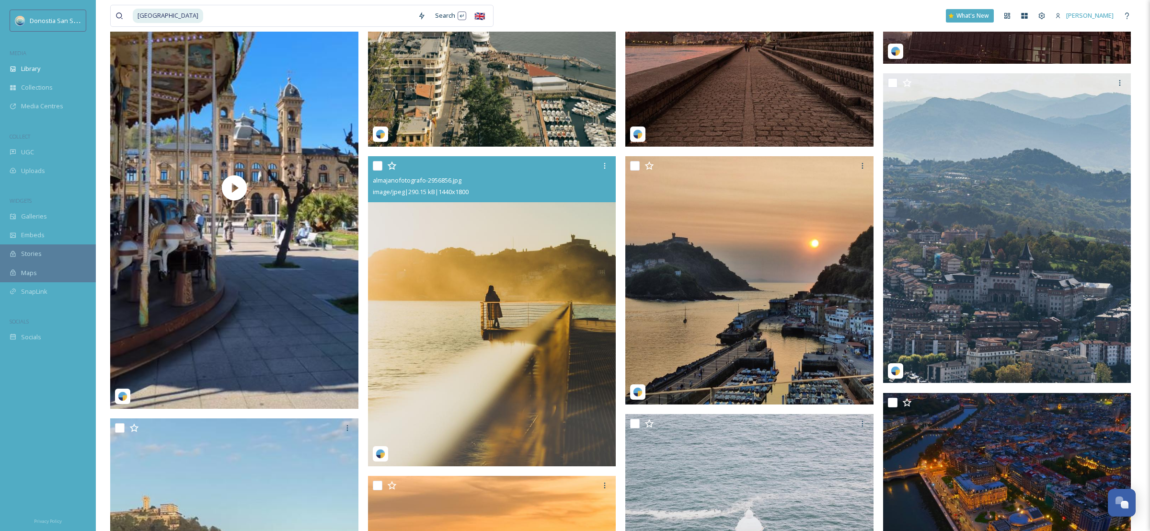
click at [561, 226] on img at bounding box center [492, 311] width 248 height 311
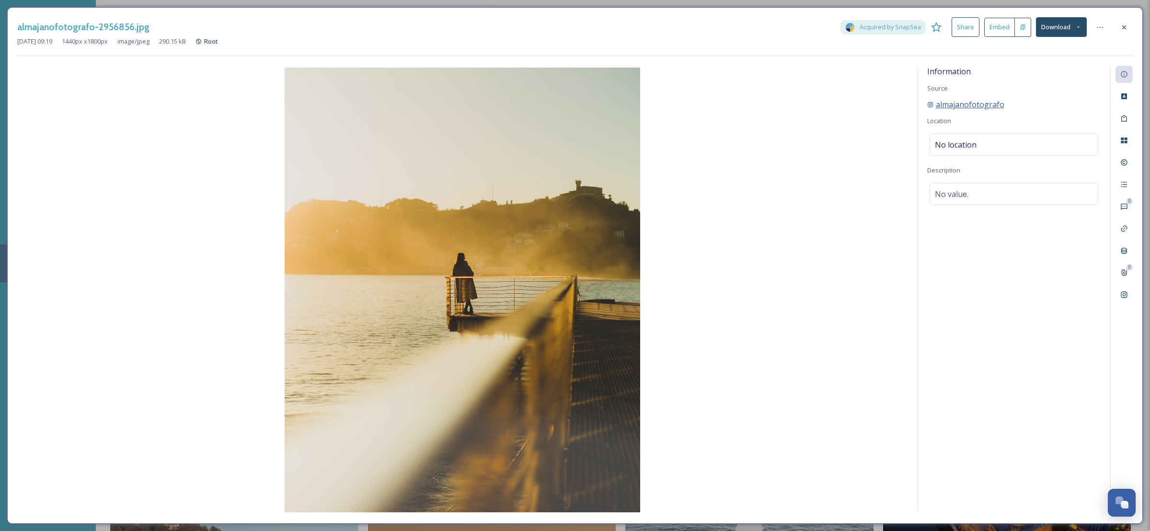
click at [964, 103] on span "almajanofotografo" at bounding box center [970, 105] width 69 height 12
click at [1052, 26] on button "Download" at bounding box center [1061, 27] width 51 height 20
click at [1046, 49] on span "Download Original (1440 x 1800)" at bounding box center [1036, 49] width 91 height 9
drag, startPoint x: 15, startPoint y: 26, endPoint x: 85, endPoint y: 27, distance: 70.5
click at [85, 27] on div "almajanofotografo-2956856.jpg Acquired by SnapSea Share Embed Download [DATE] 0…" at bounding box center [575, 265] width 1136 height 517
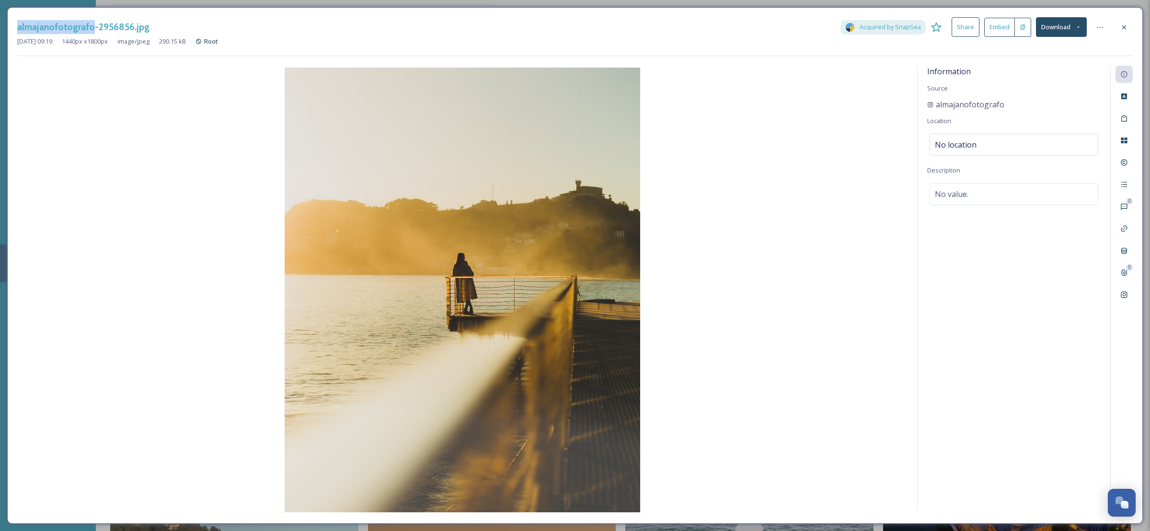
copy h3 "almajanofotografo"
click at [1122, 29] on icon at bounding box center [1125, 27] width 8 height 8
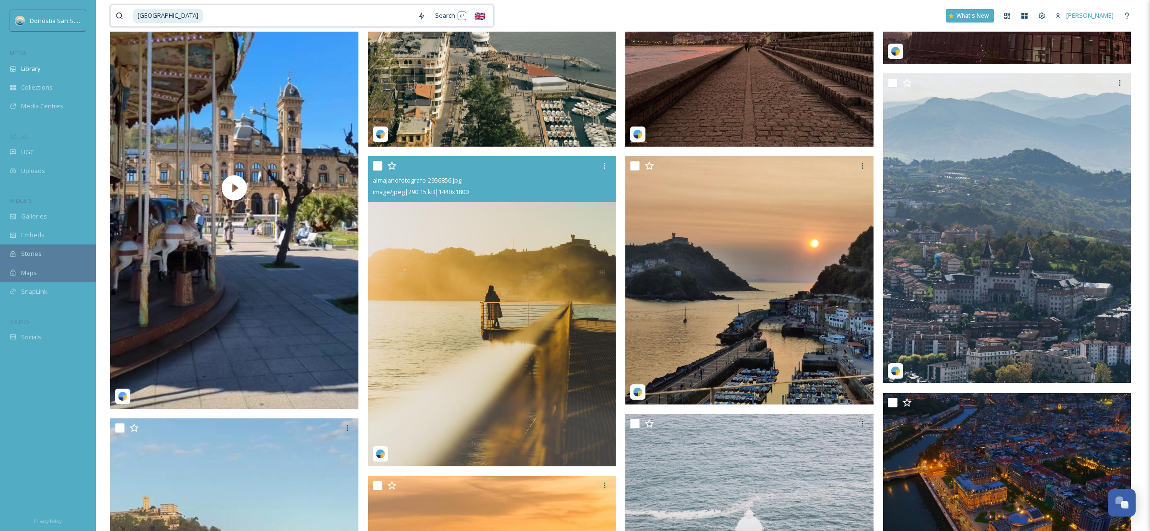
click at [302, 14] on input at bounding box center [308, 15] width 209 height 21
type input "d"
paste input "almajanofotografo"
type input "almajanofotografo"
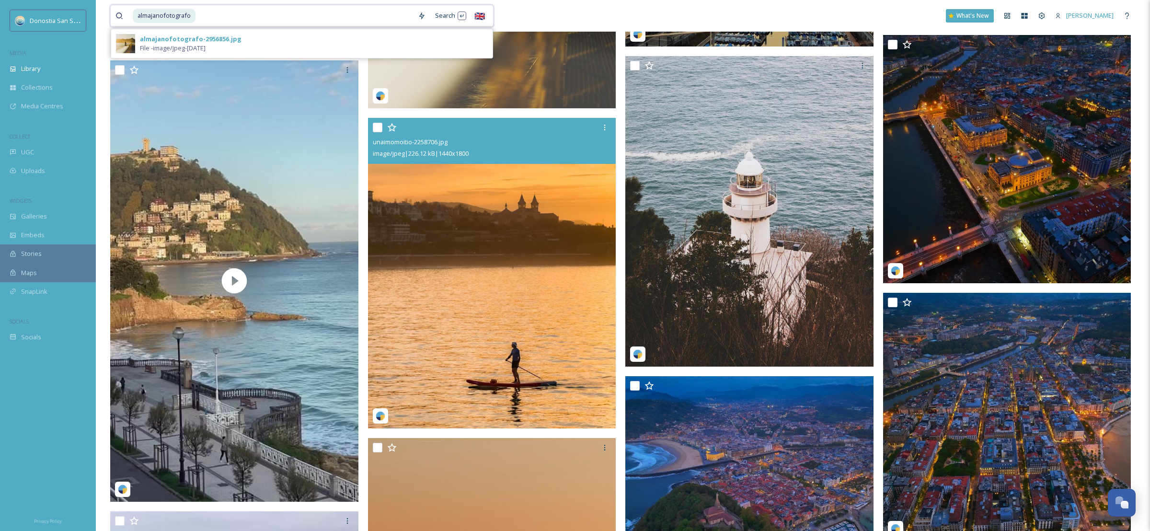
scroll to position [1547, 0]
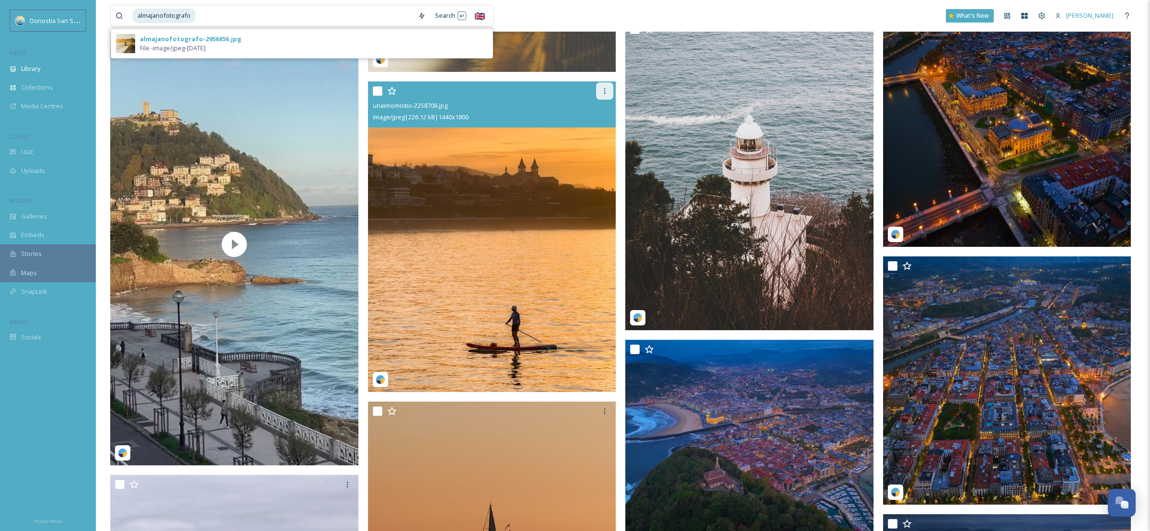
click at [610, 86] on div at bounding box center [604, 90] width 17 height 17
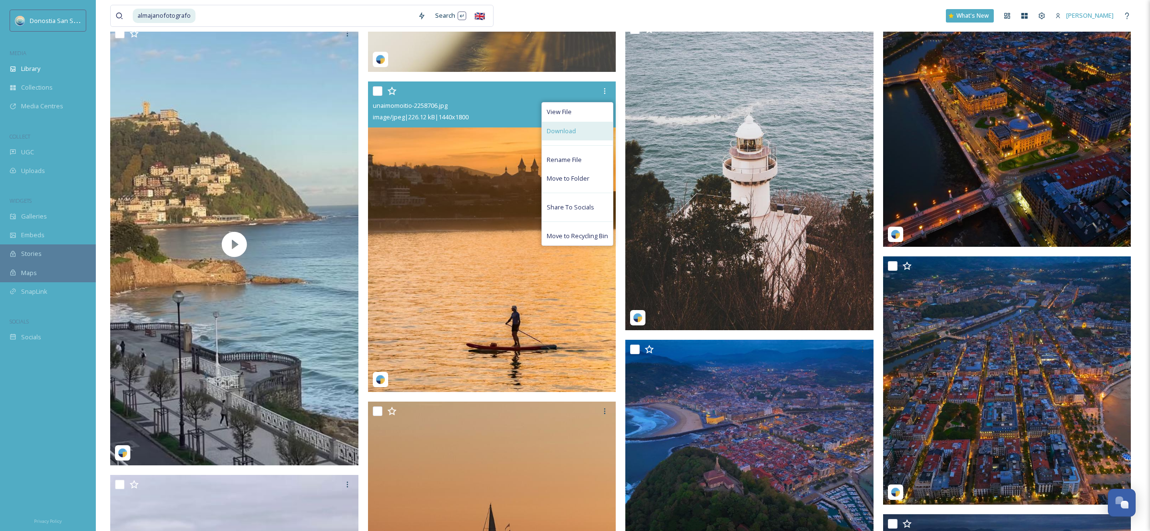
click at [583, 125] on div "Download" at bounding box center [577, 131] width 71 height 19
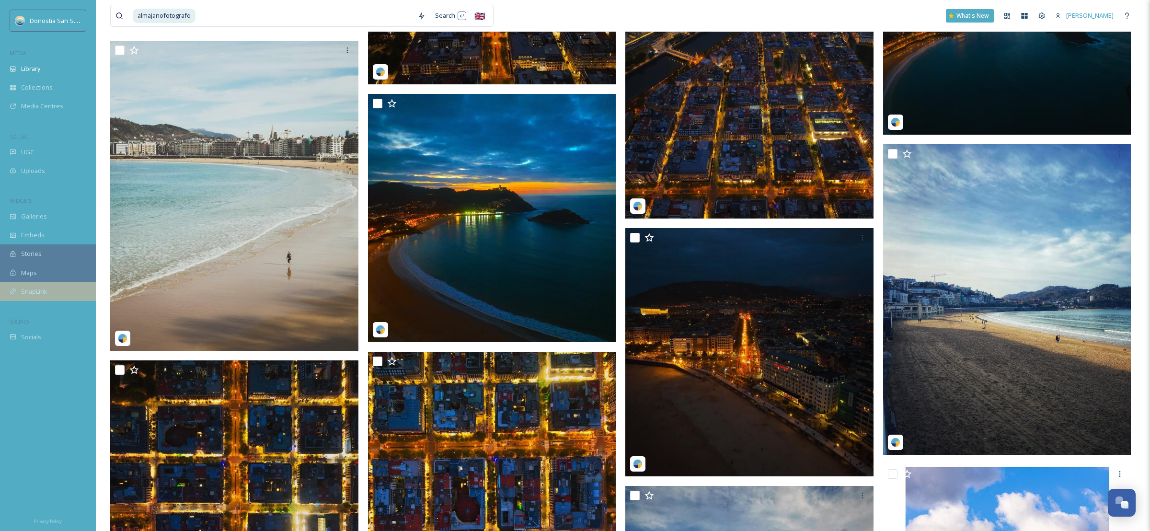
scroll to position [2423, 0]
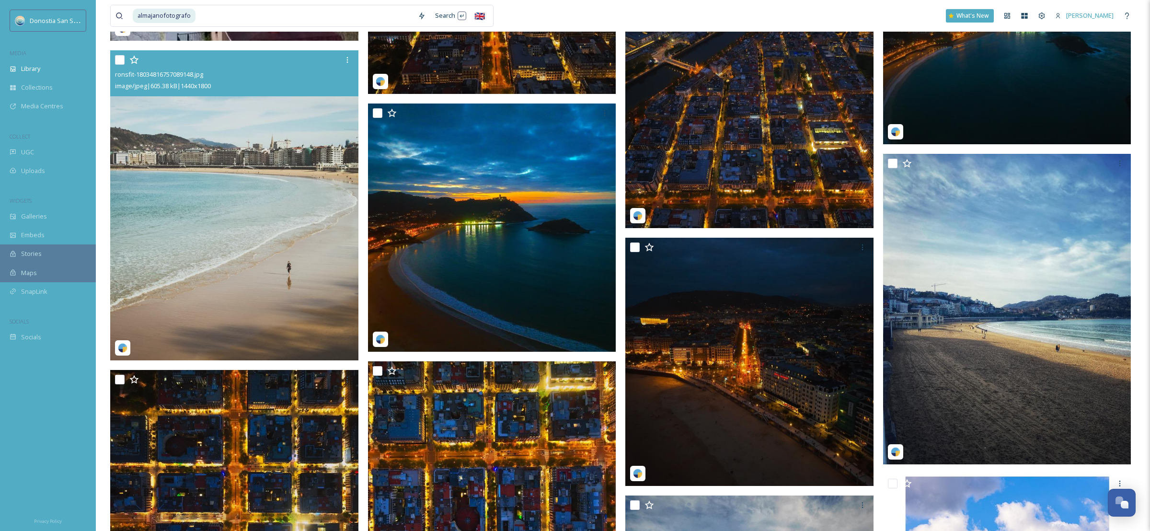
click at [233, 260] on img at bounding box center [234, 205] width 248 height 311
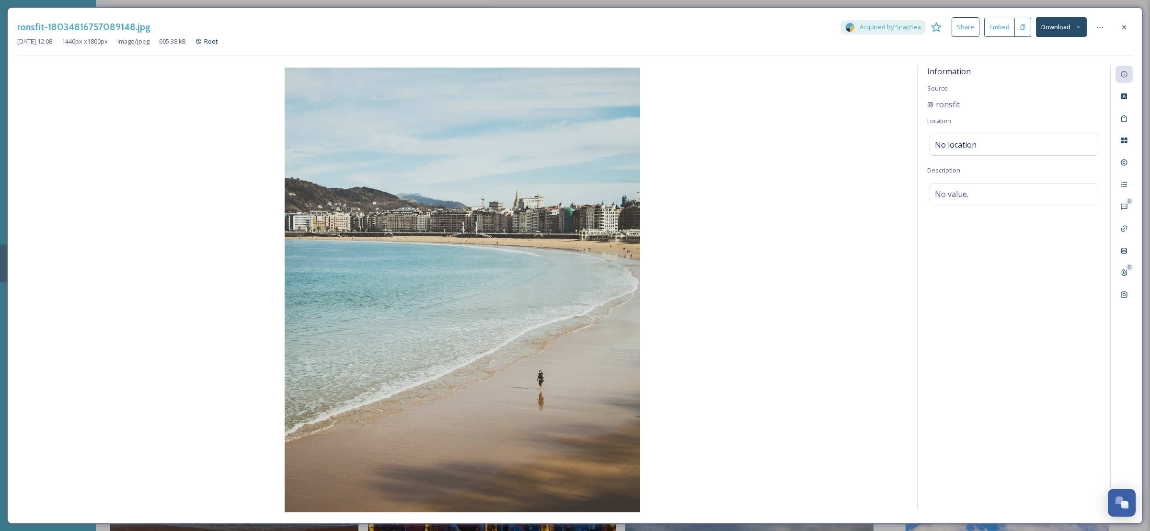
click at [173, 195] on img at bounding box center [462, 290] width 891 height 445
